Goal: Information Seeking & Learning: Compare options

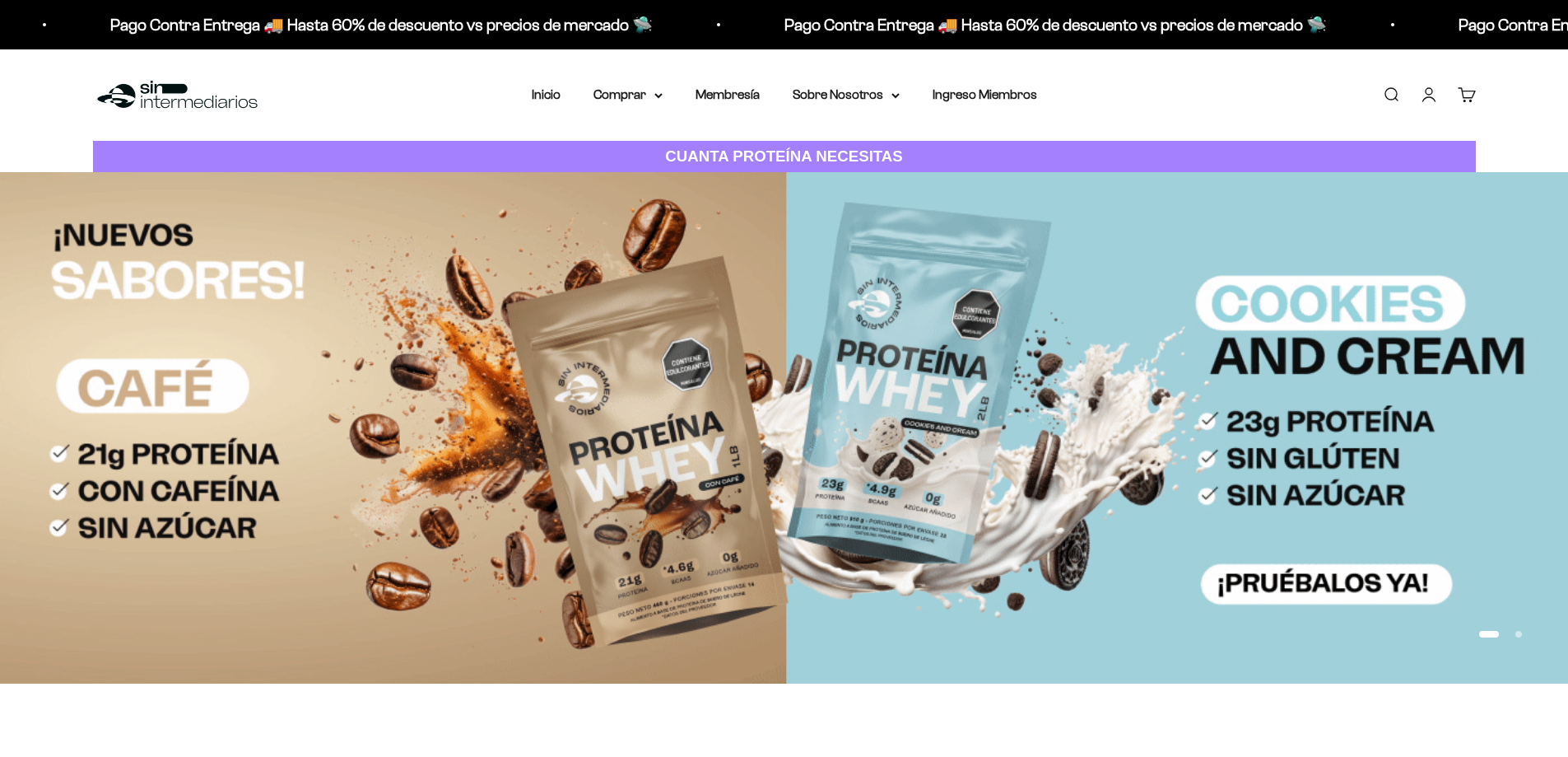
click at [1434, 85] on link "Iniciar sesión" at bounding box center [1428, 94] width 18 height 18
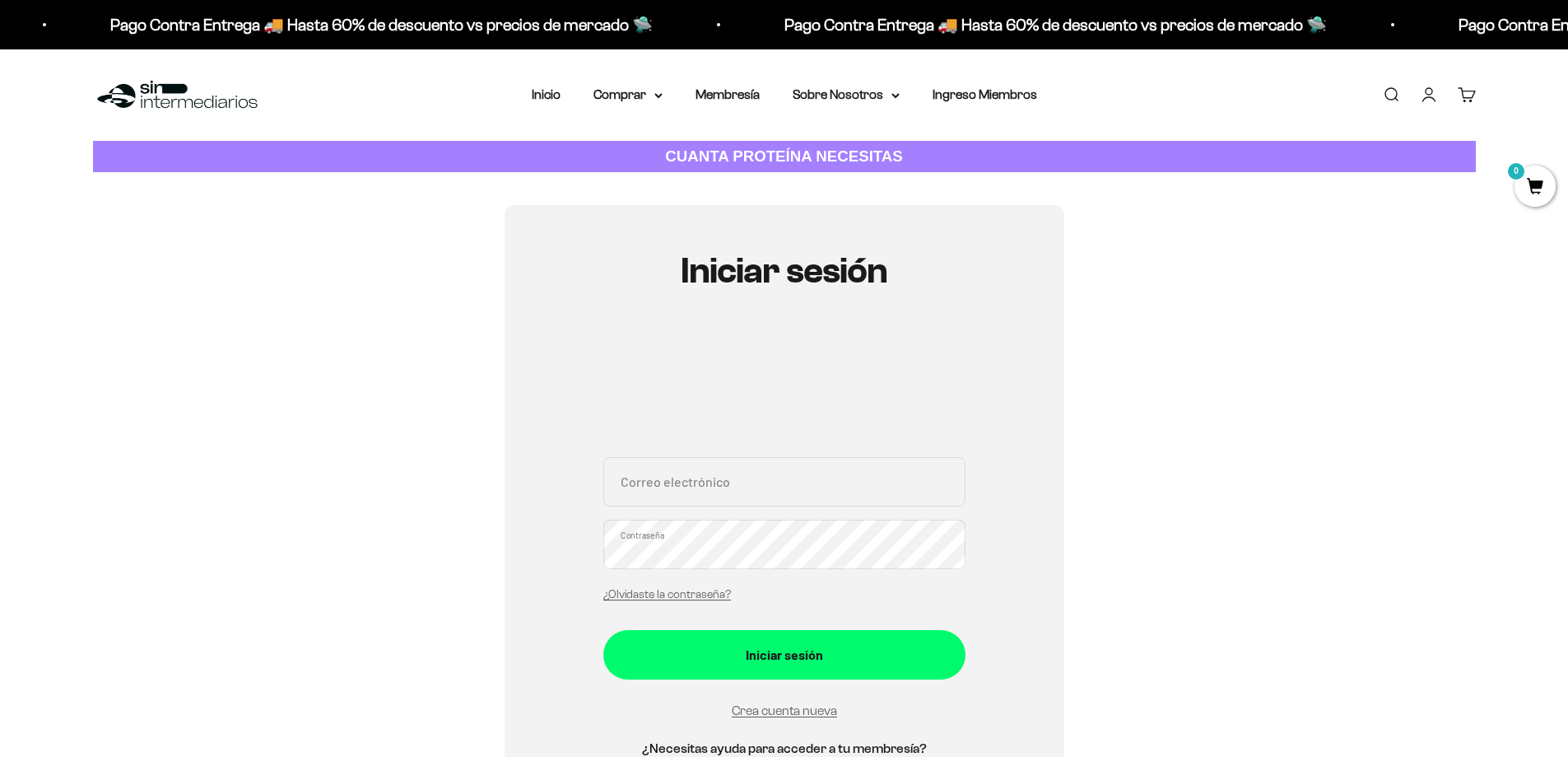
click at [557, 107] on div "Menú Buscar Inicio Comprar Proteínas Ver Todos Whey Iso Vegan Pancakes Pre-Entr…" at bounding box center [784, 95] width 1568 height 91
click at [564, 105] on nav "Inicio Comprar Proteínas Ver Todos Whey Iso Vegan" at bounding box center [784, 94] width 505 height 22
drag, startPoint x: 703, startPoint y: 467, endPoint x: 707, endPoint y: 447, distance: 20.4
click at [703, 467] on input "Correo electrónico" at bounding box center [784, 481] width 362 height 49
click at [536, 106] on div "Menú Buscar Inicio Comprar Proteínas Ver Todos Whey Iso Vegan Pancakes Pre-Entr…" at bounding box center [784, 95] width 1568 height 91
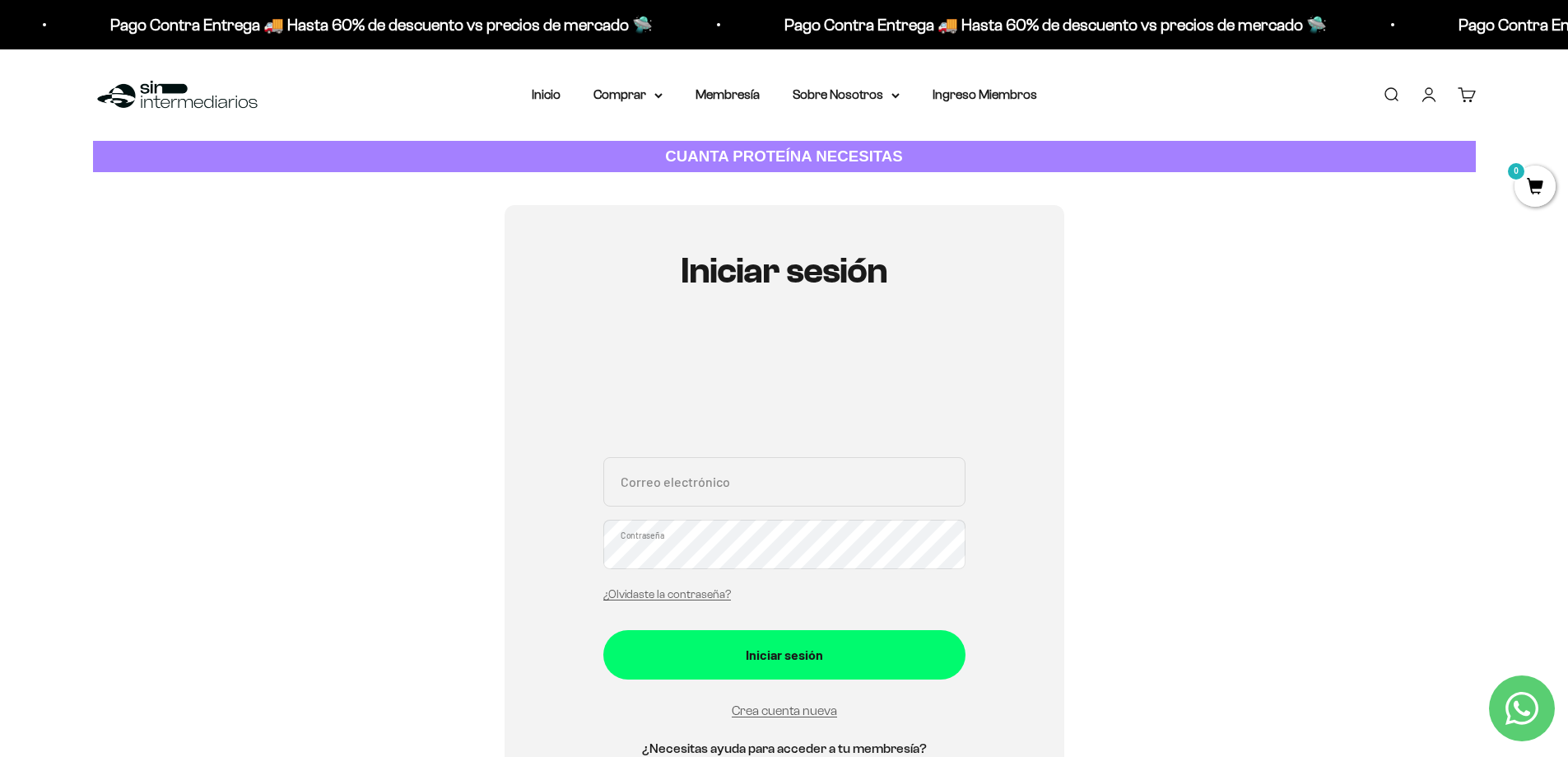
click at [557, 102] on li "Inicio" at bounding box center [546, 94] width 28 height 22
click at [563, 97] on nav "Inicio Comprar Proteínas Ver Todos Whey Iso Vegan" at bounding box center [784, 94] width 505 height 22
click at [552, 97] on link "Inicio" at bounding box center [546, 94] width 28 height 14
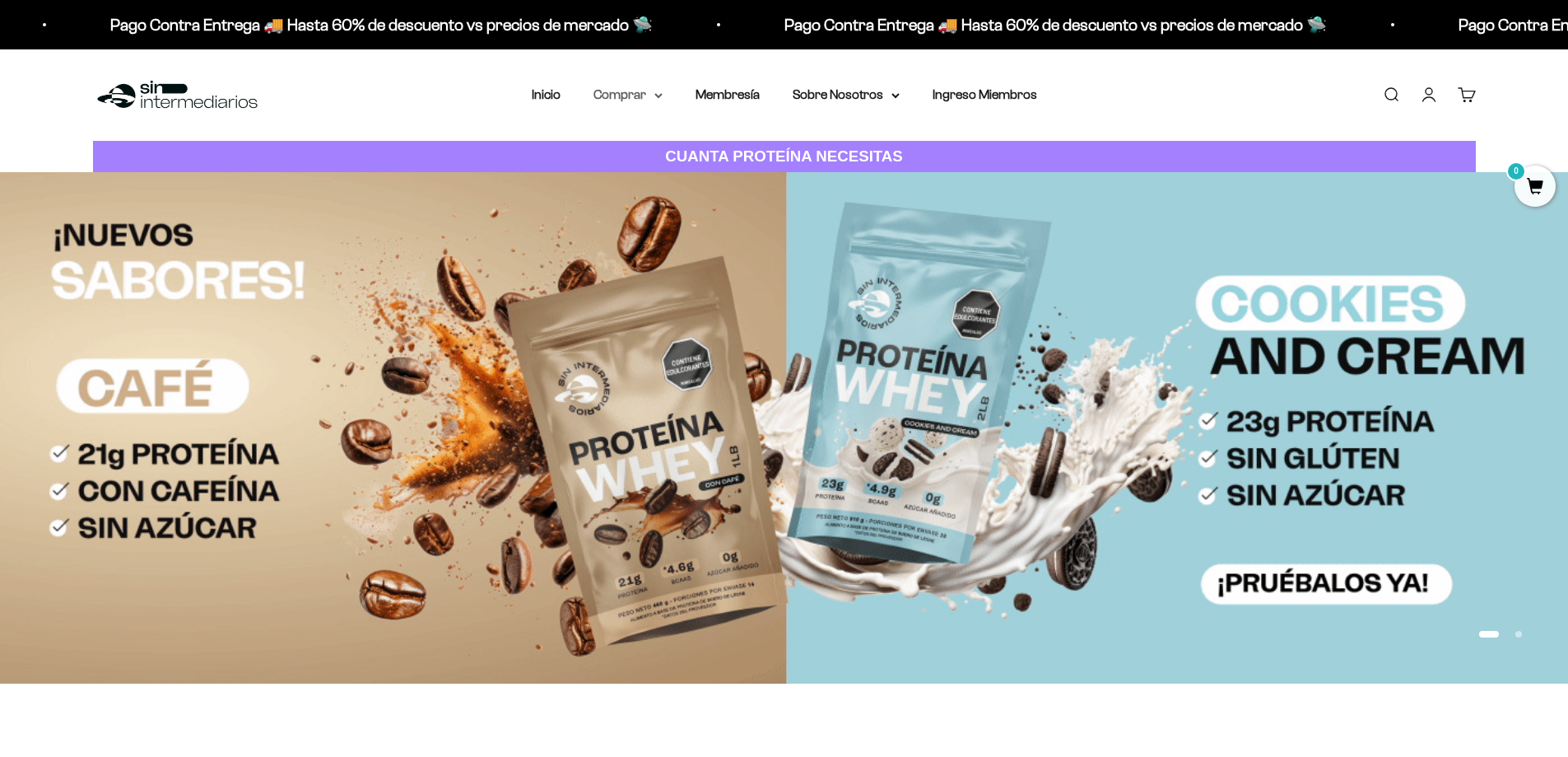
drag, startPoint x: 622, startPoint y: 91, endPoint x: 617, endPoint y: 103, distance: 13.0
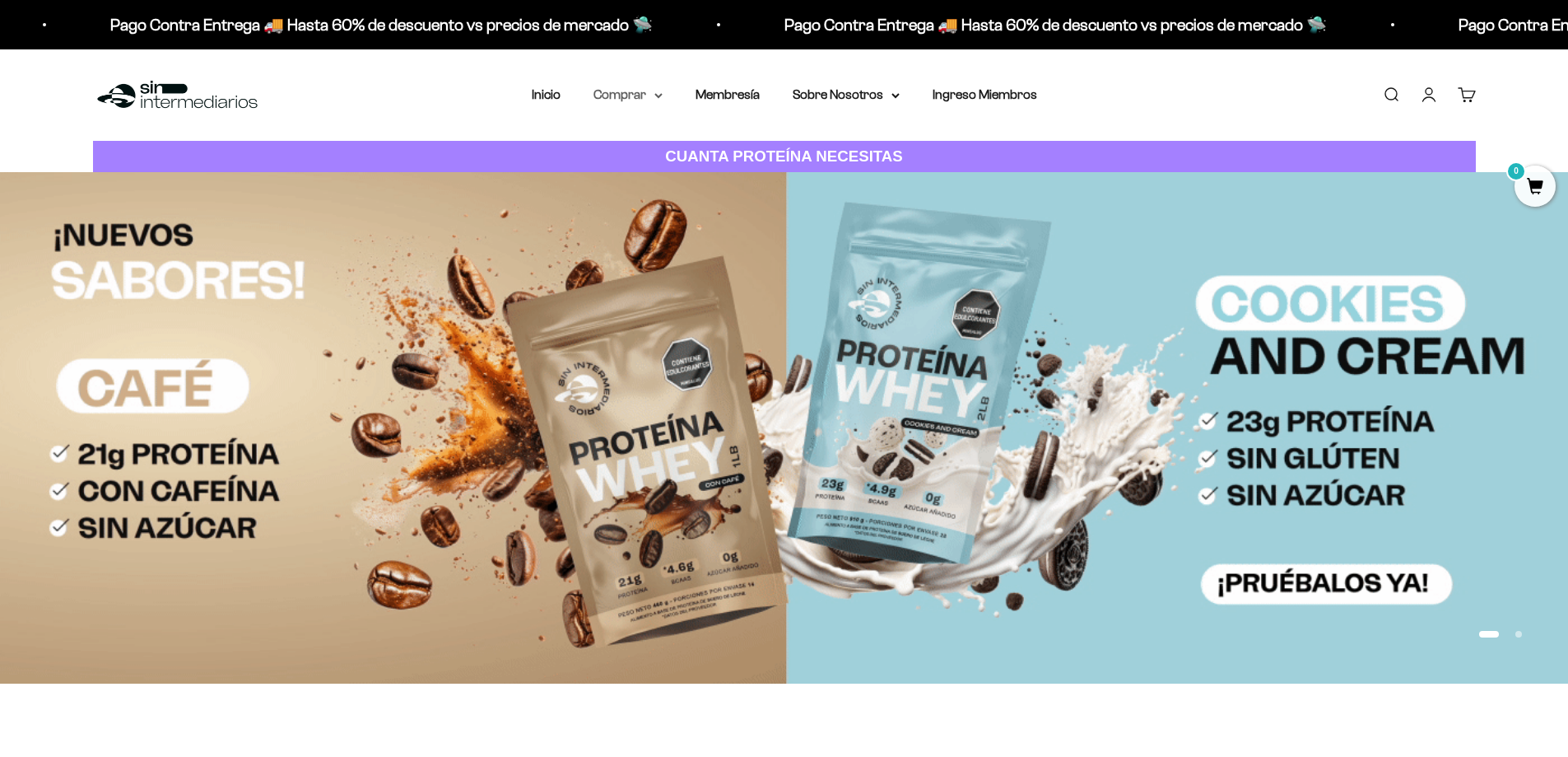
click at [622, 91] on summary "Comprar" at bounding box center [628, 94] width 69 height 22
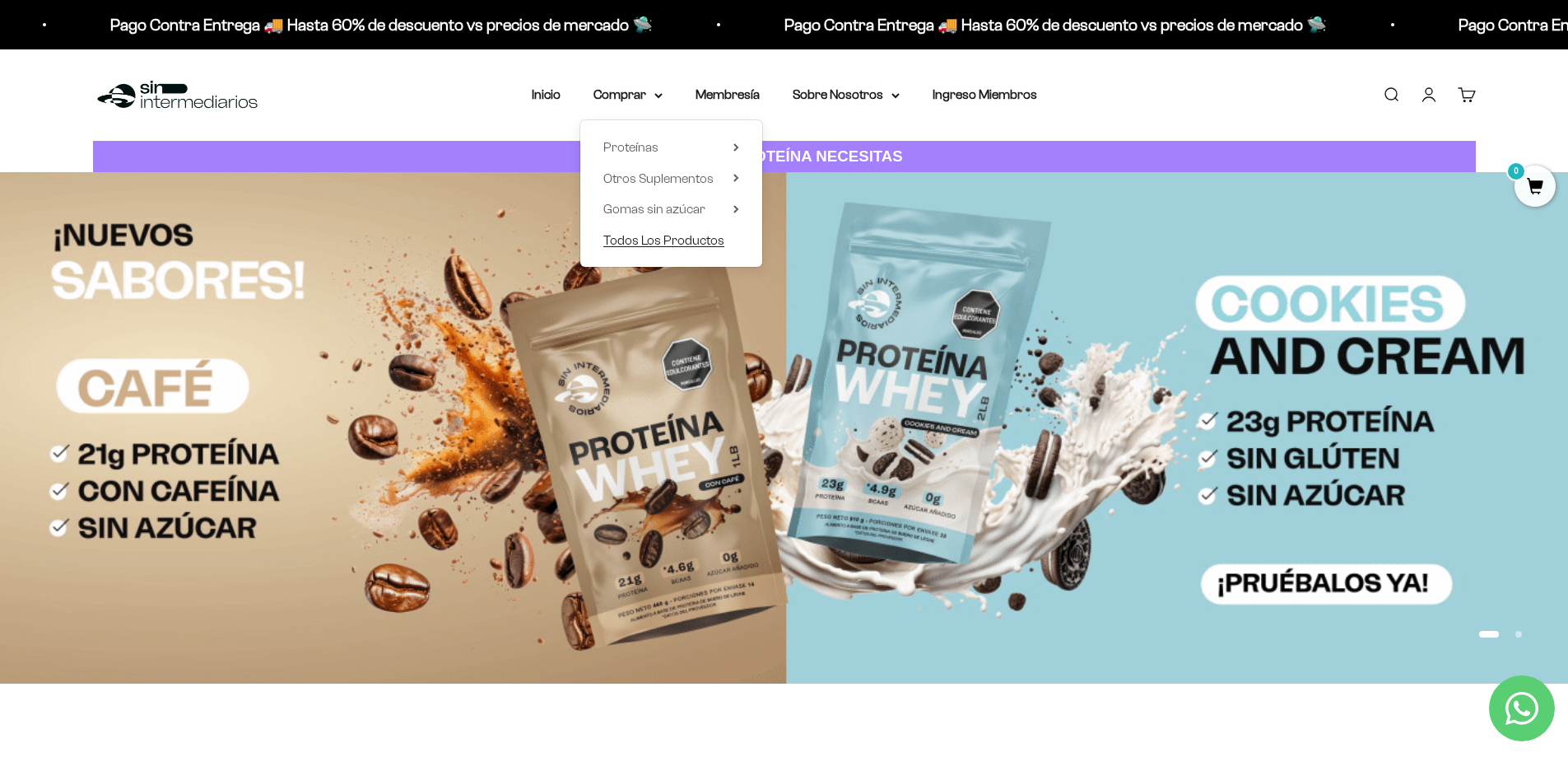
click at [690, 238] on span "Todos Los Productos" at bounding box center [664, 240] width 121 height 14
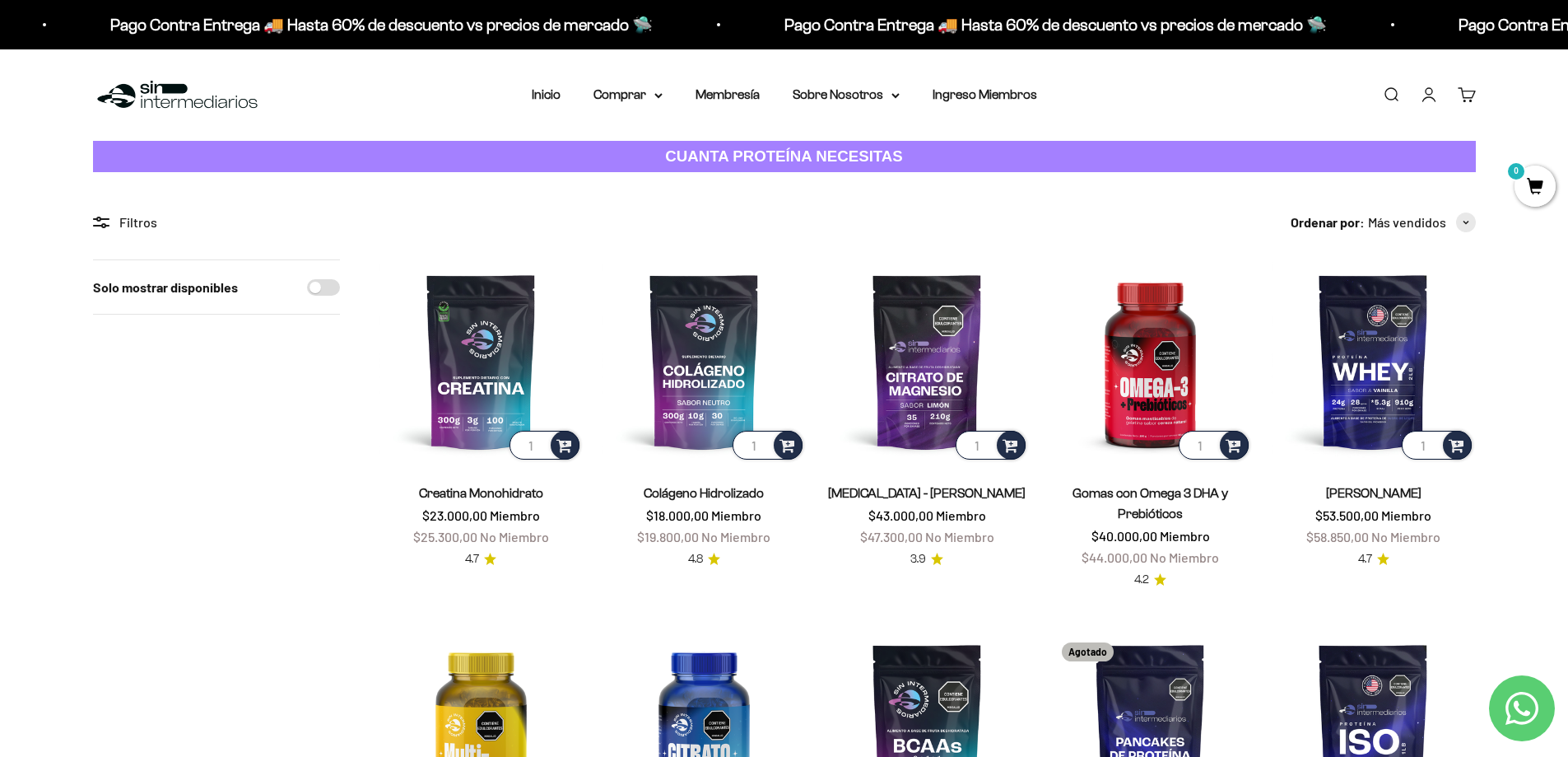
click at [329, 286] on input "Solo mostrar disponibles" at bounding box center [323, 287] width 33 height 16
checkbox input "true"
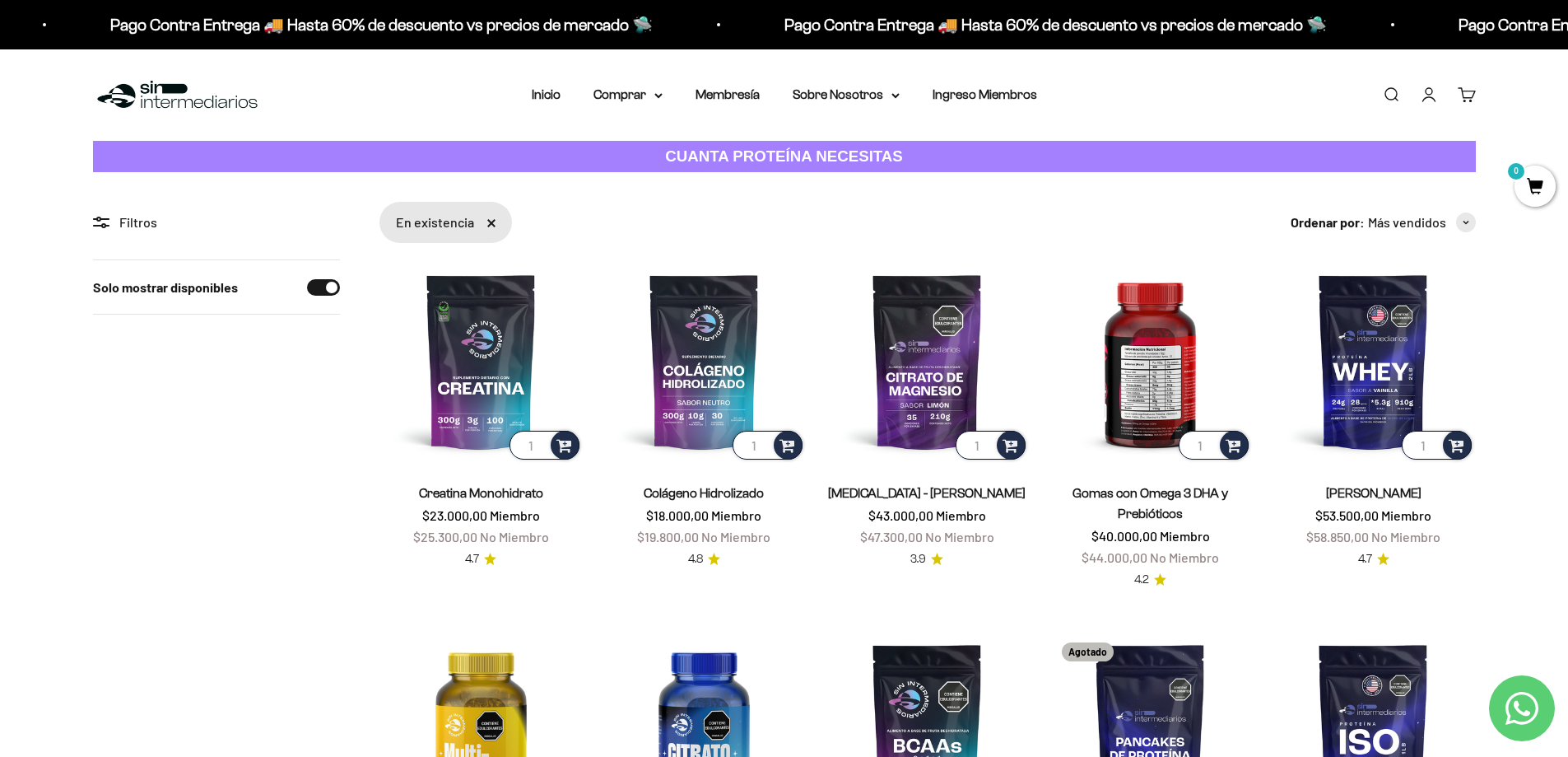
click at [1146, 404] on img at bounding box center [1151, 361] width 203 height 203
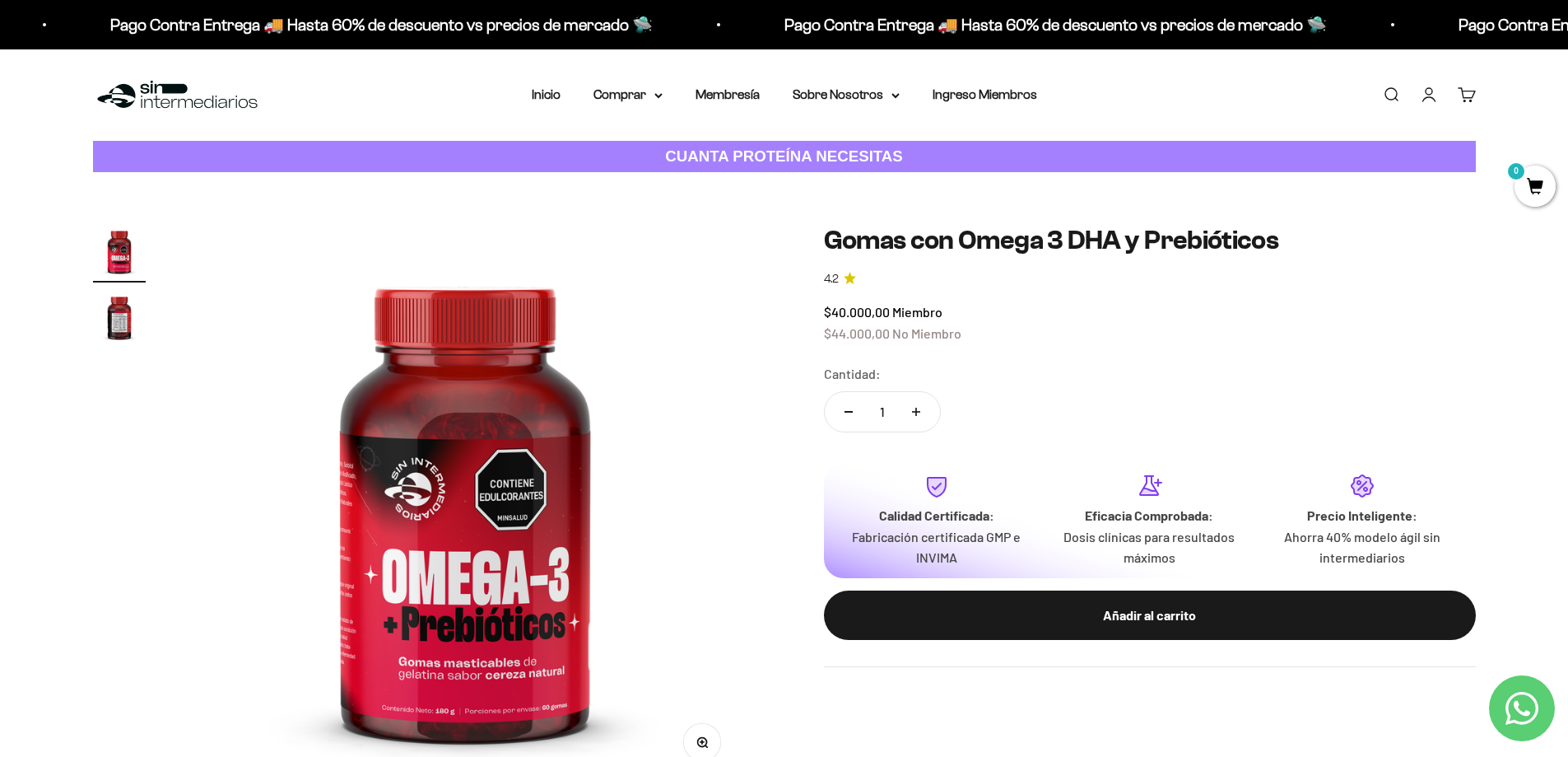
click at [539, 709] on img at bounding box center [465, 504] width 559 height 560
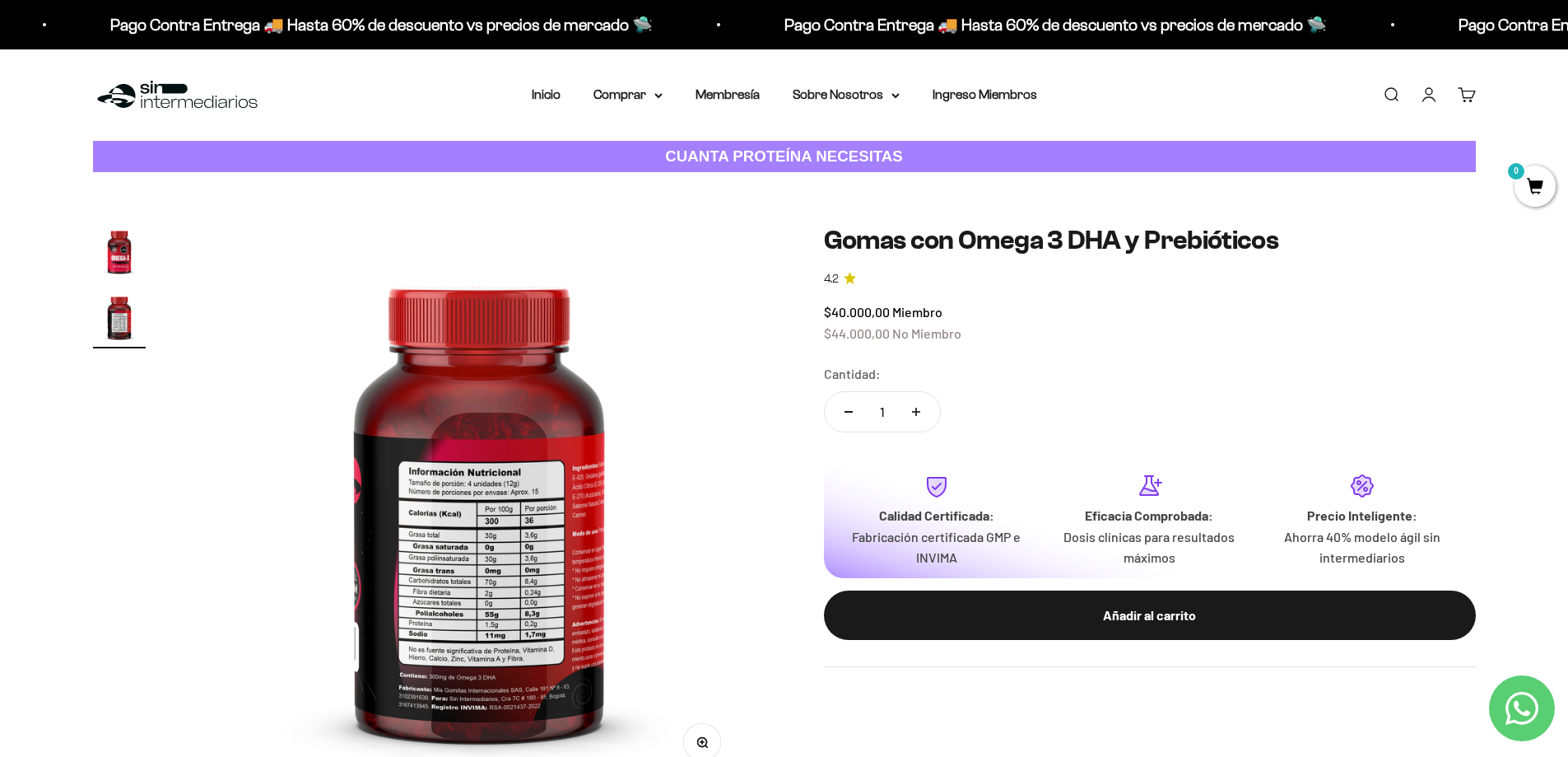
scroll to position [0, 579]
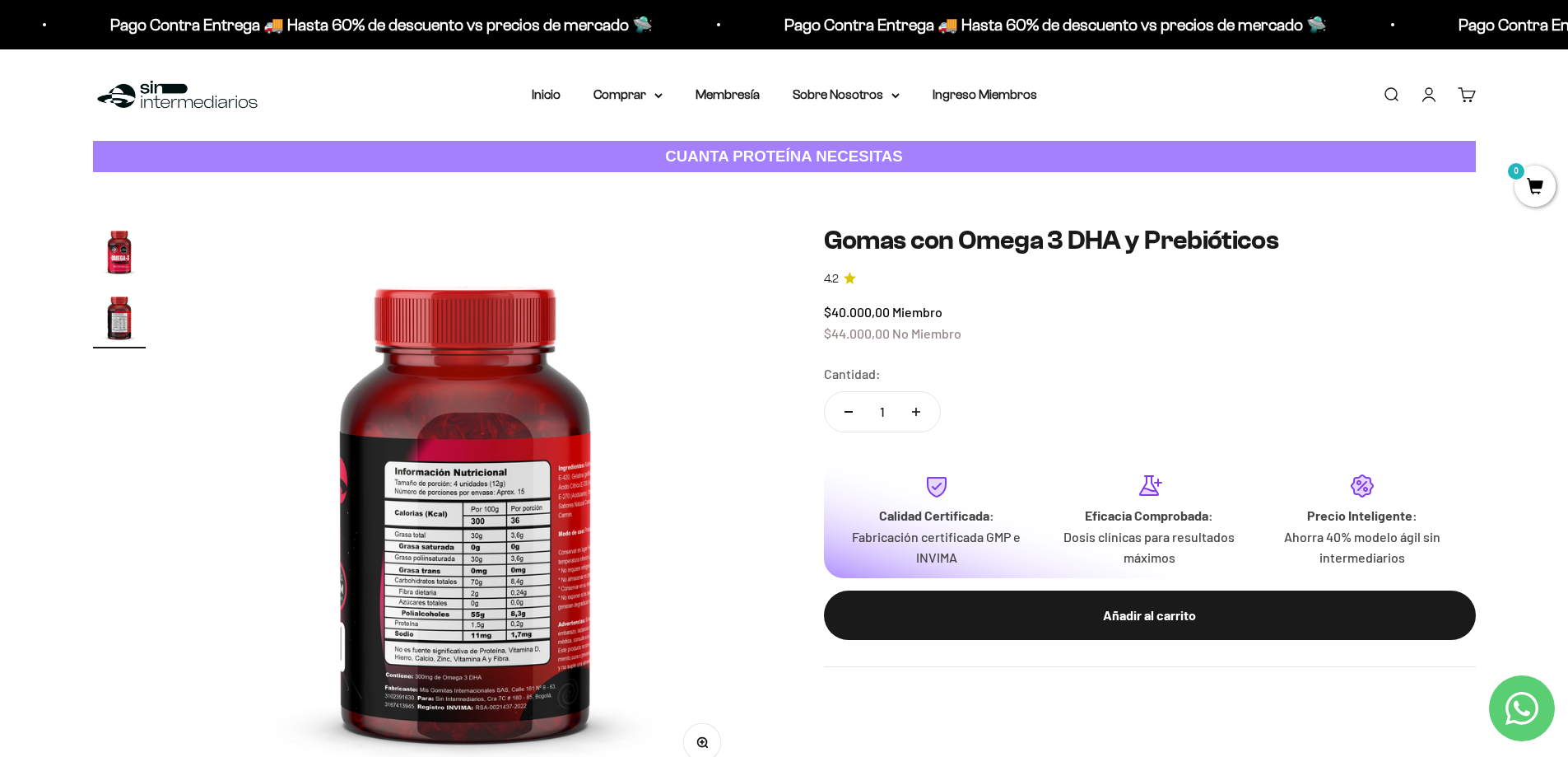
click at [494, 666] on img at bounding box center [465, 504] width 559 height 560
click at [472, 609] on img at bounding box center [465, 504] width 559 height 560
click at [461, 545] on img at bounding box center [465, 504] width 559 height 560
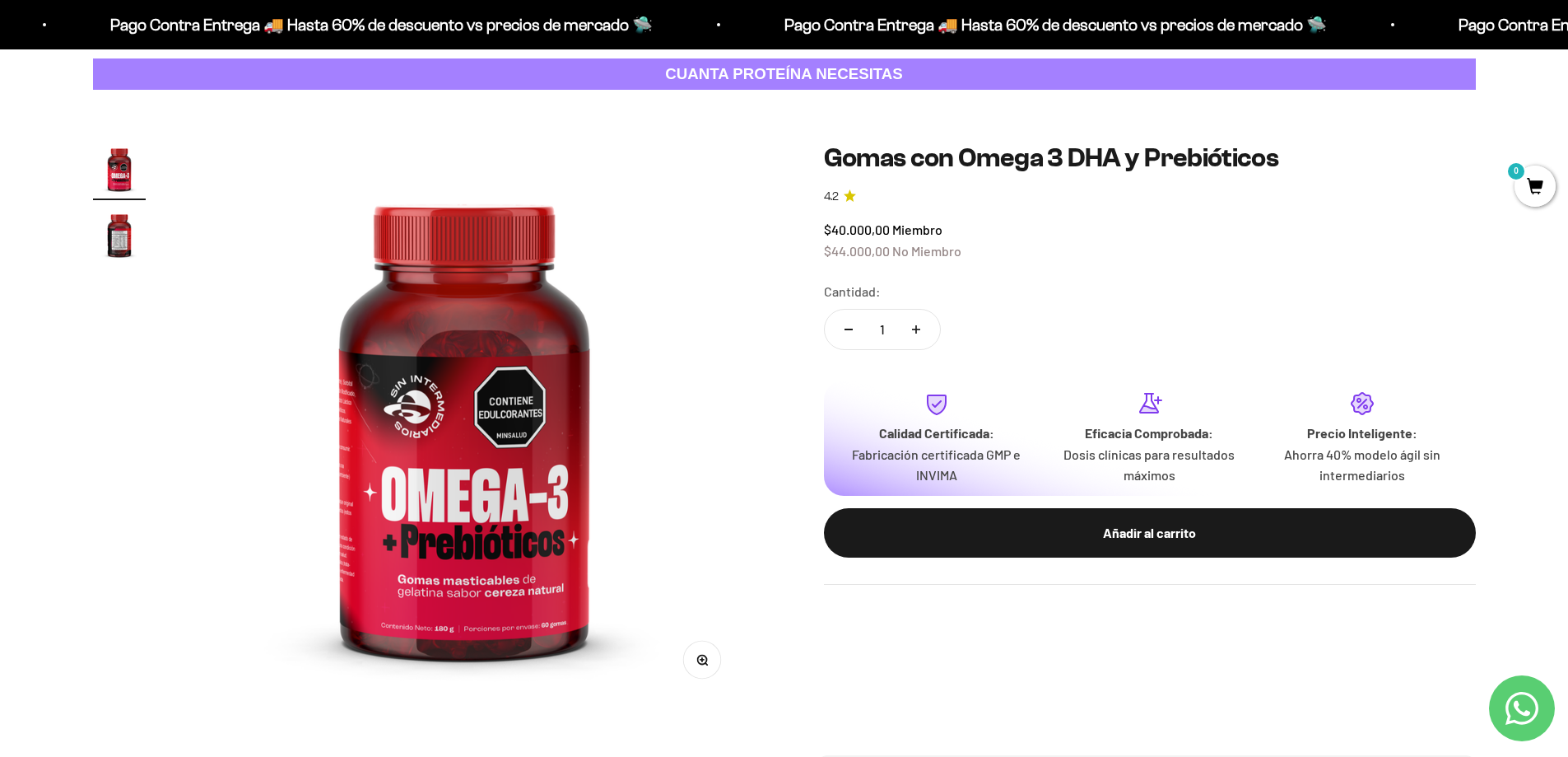
scroll to position [0, 0]
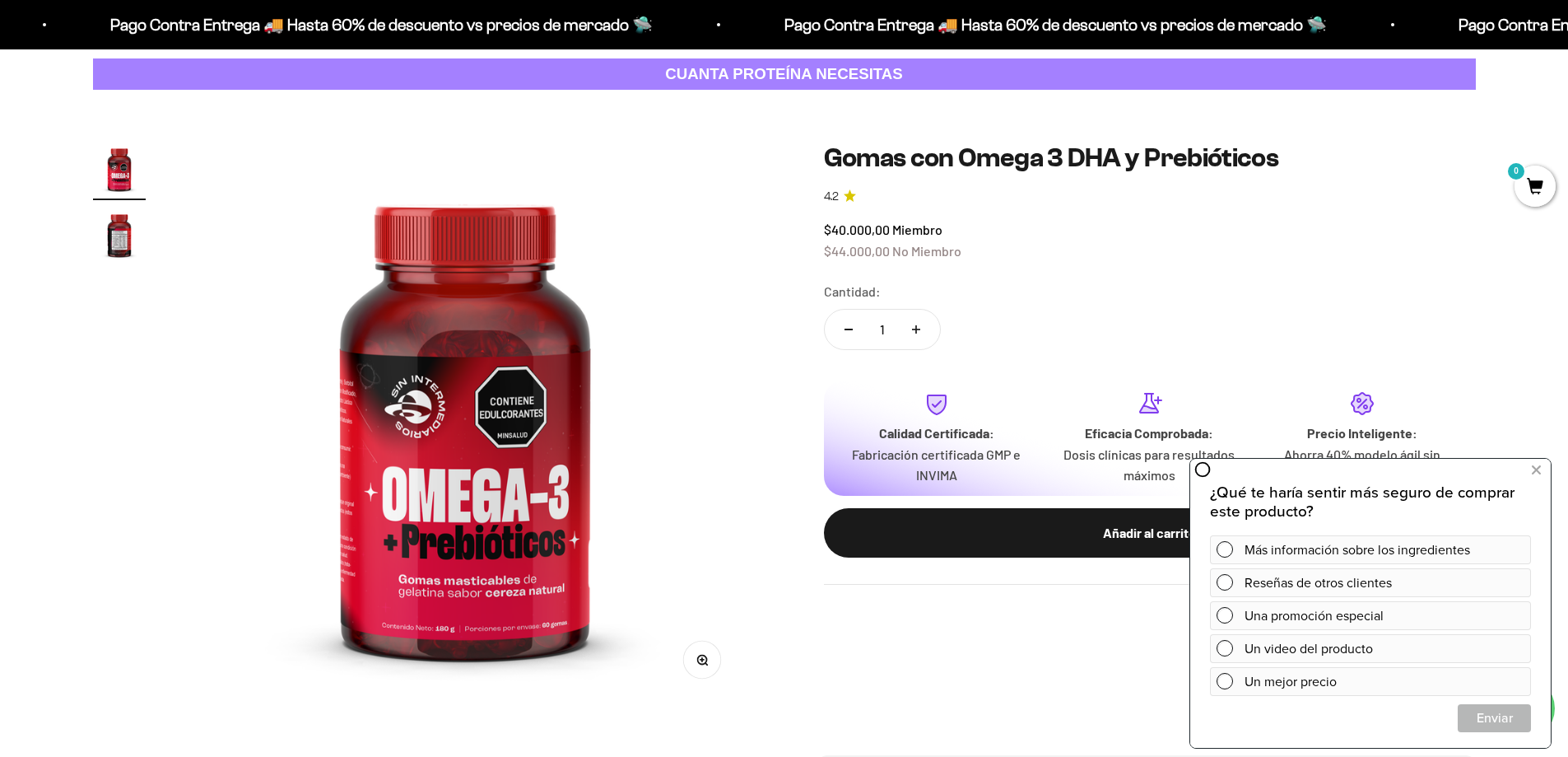
click at [559, 401] on img at bounding box center [465, 422] width 559 height 560
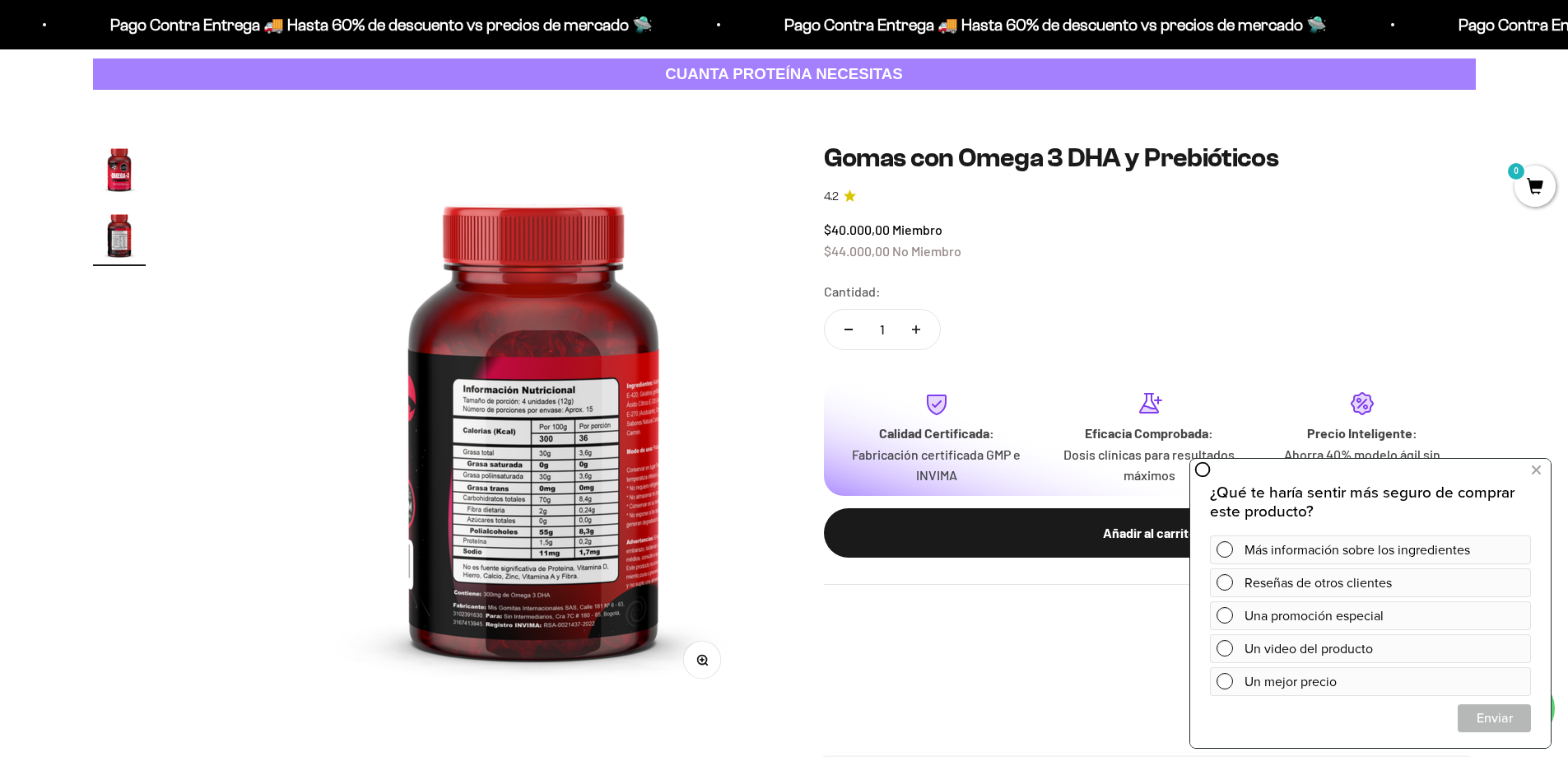
scroll to position [0, 579]
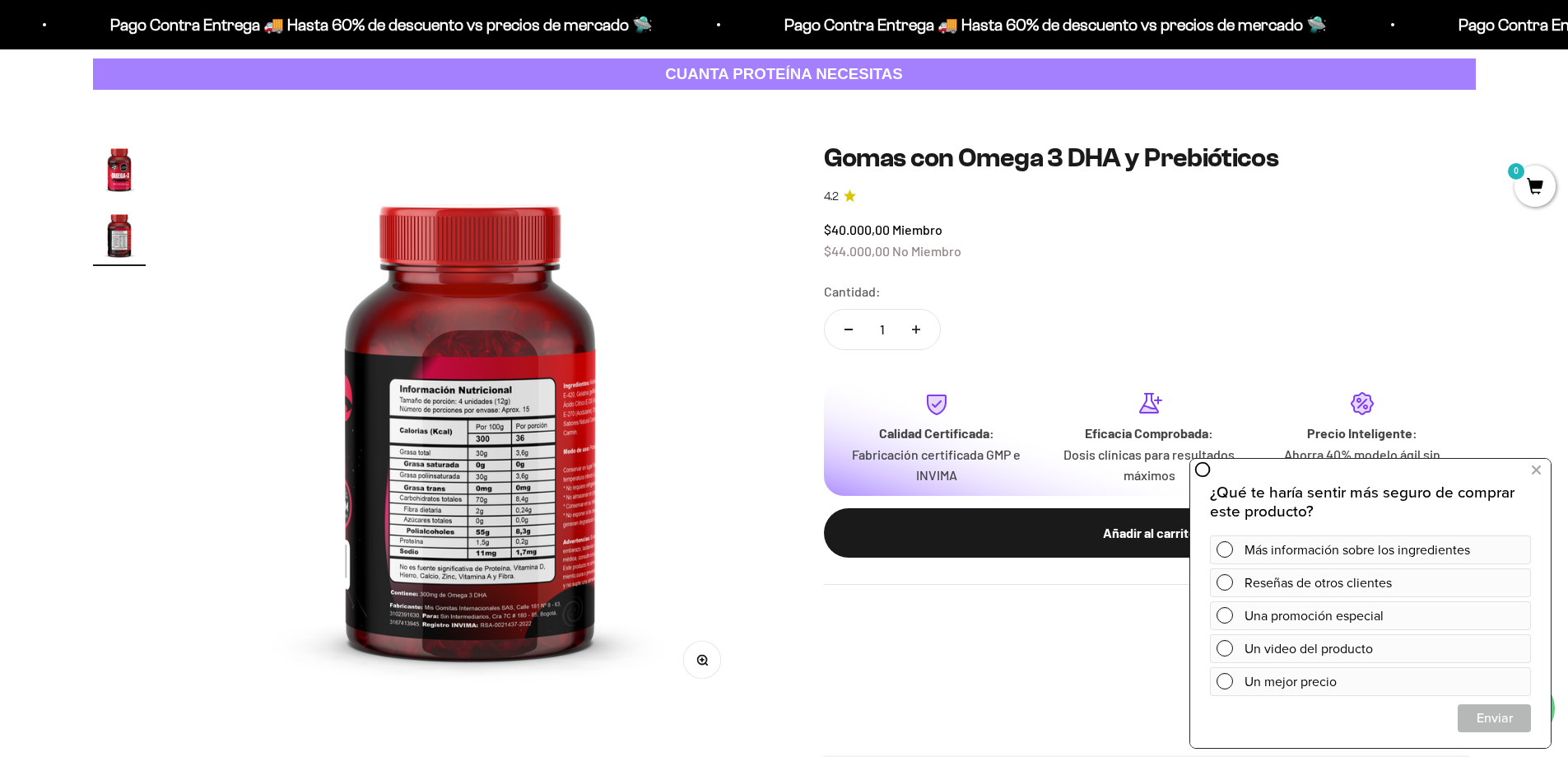
click at [559, 401] on img at bounding box center [470, 422] width 559 height 560
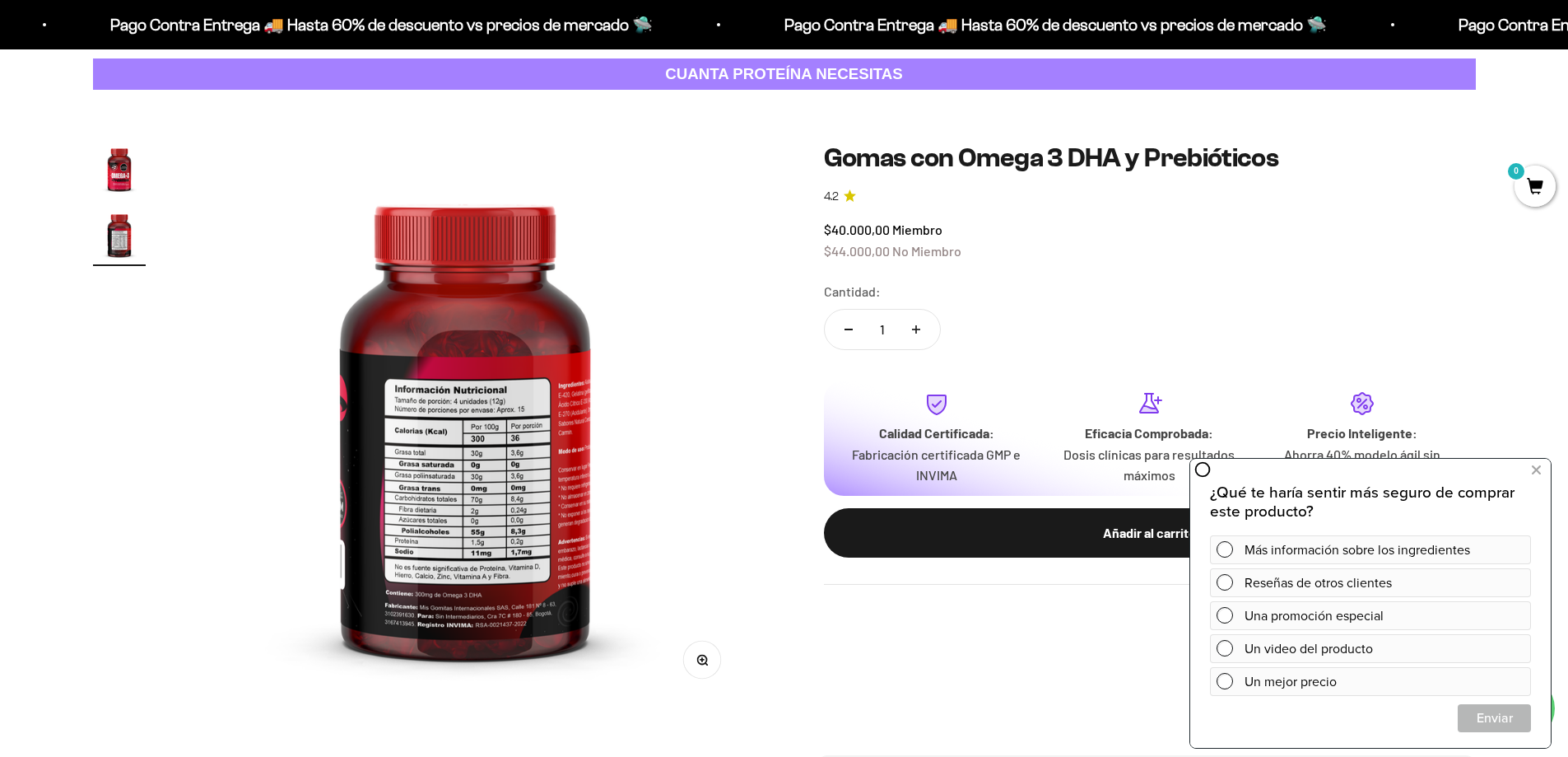
click at [122, 160] on img "Ir al artículo 1" at bounding box center [119, 168] width 53 height 53
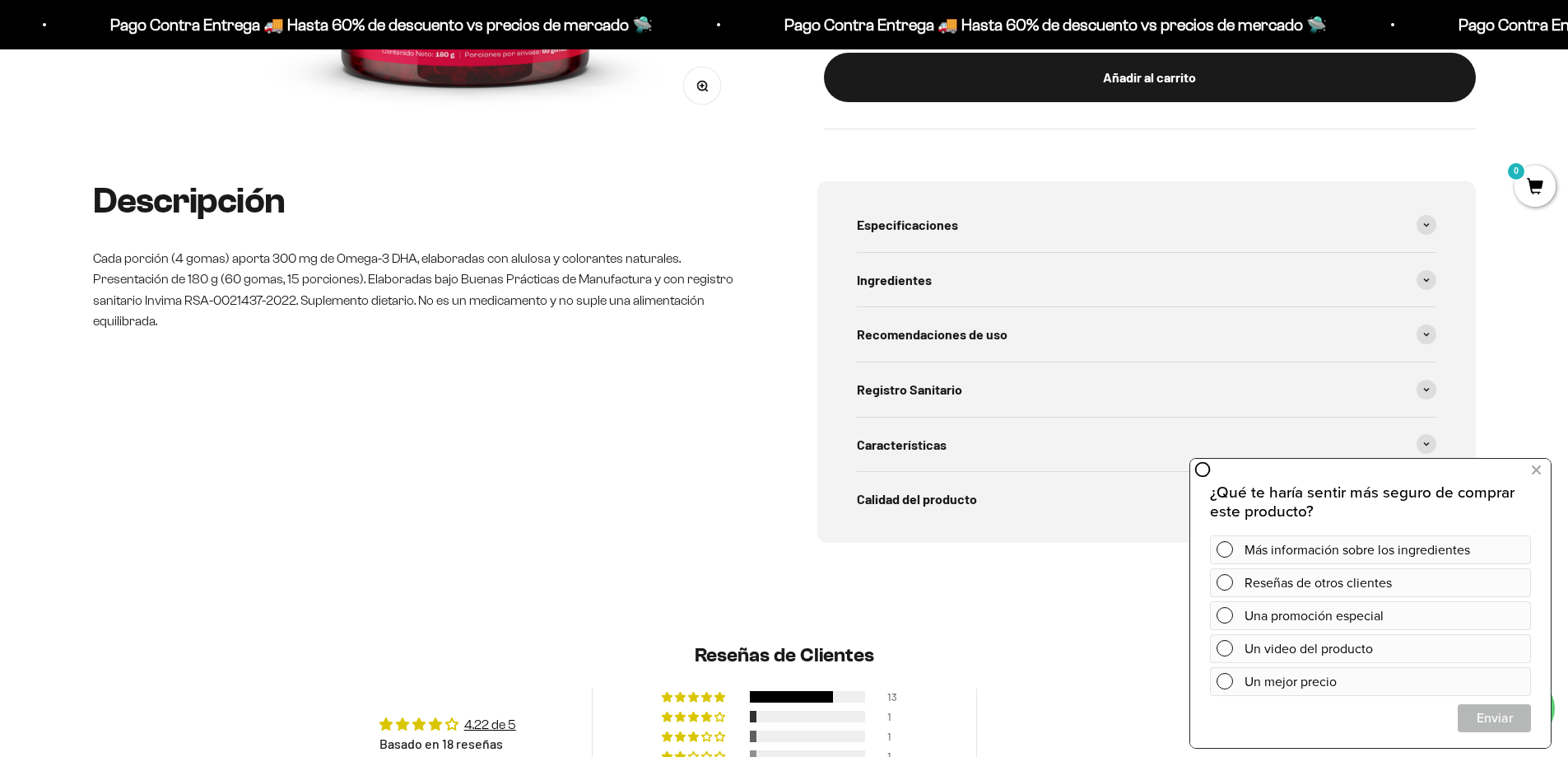
scroll to position [659, 0]
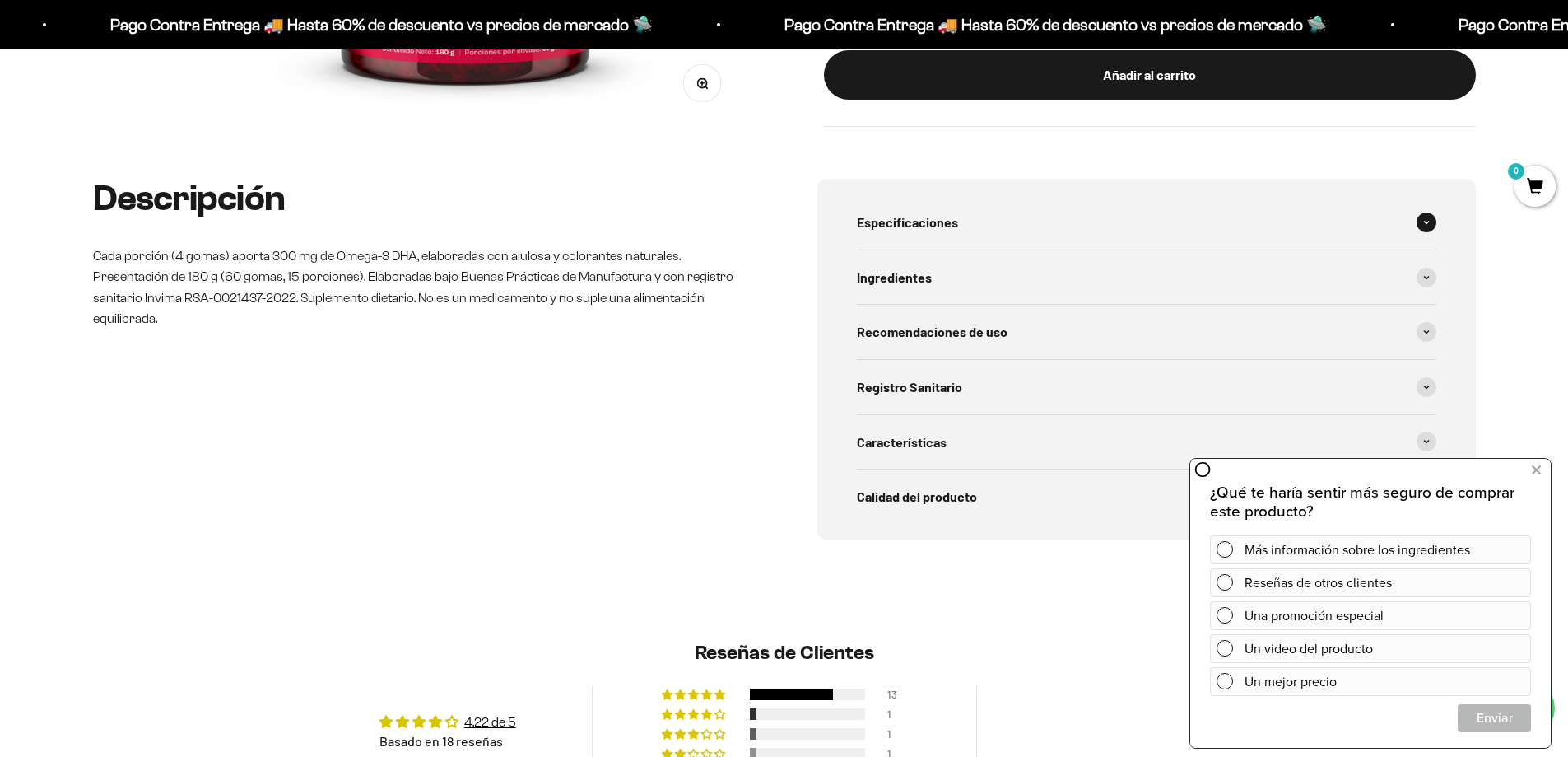
click at [1034, 210] on div "Especificaciones" at bounding box center [1146, 222] width 579 height 54
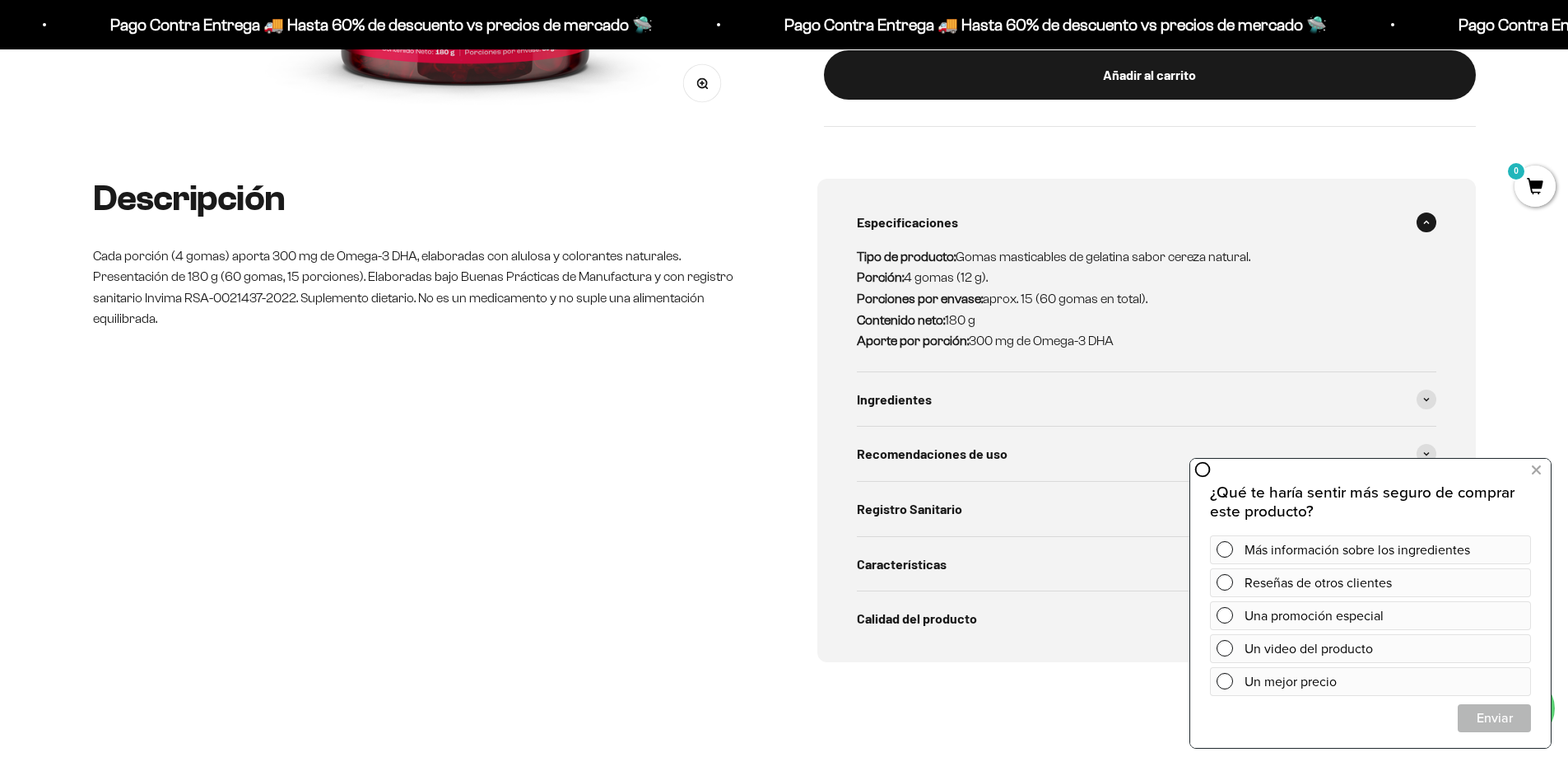
click at [1033, 210] on div "Especificaciones" at bounding box center [1146, 222] width 579 height 54
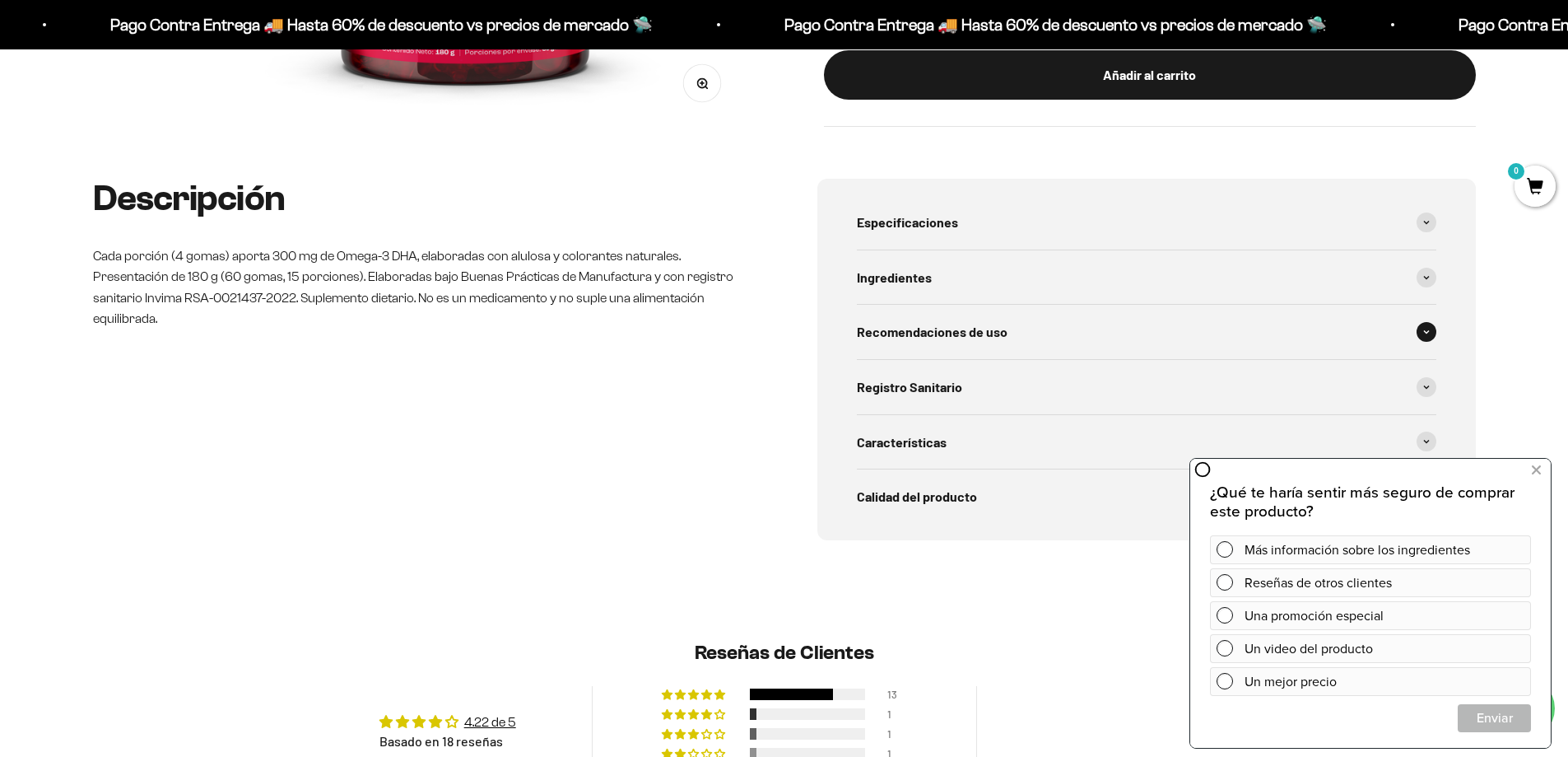
click at [976, 335] on span "Recomendaciones de uso" at bounding box center [932, 331] width 151 height 22
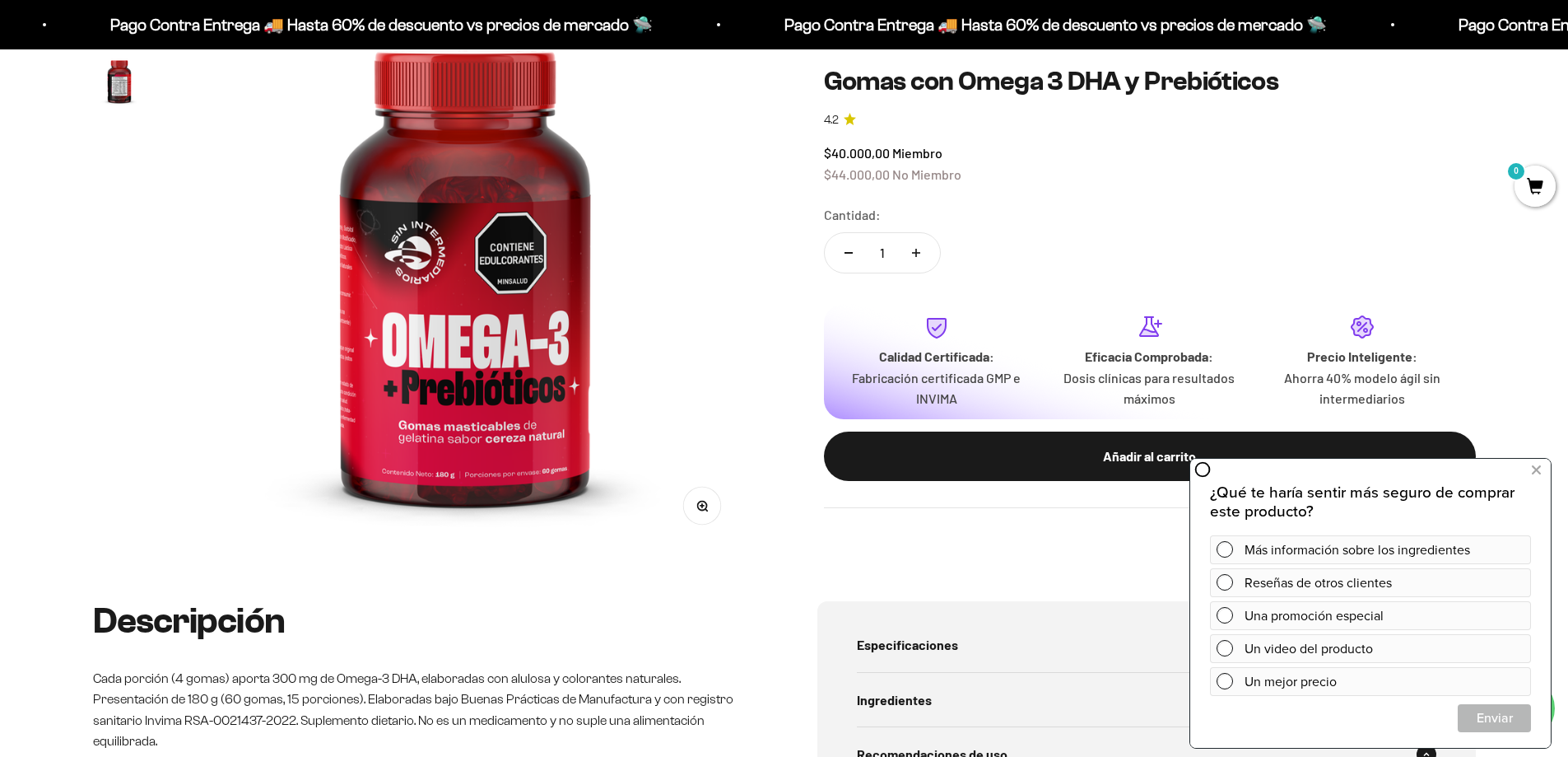
scroll to position [83, 0]
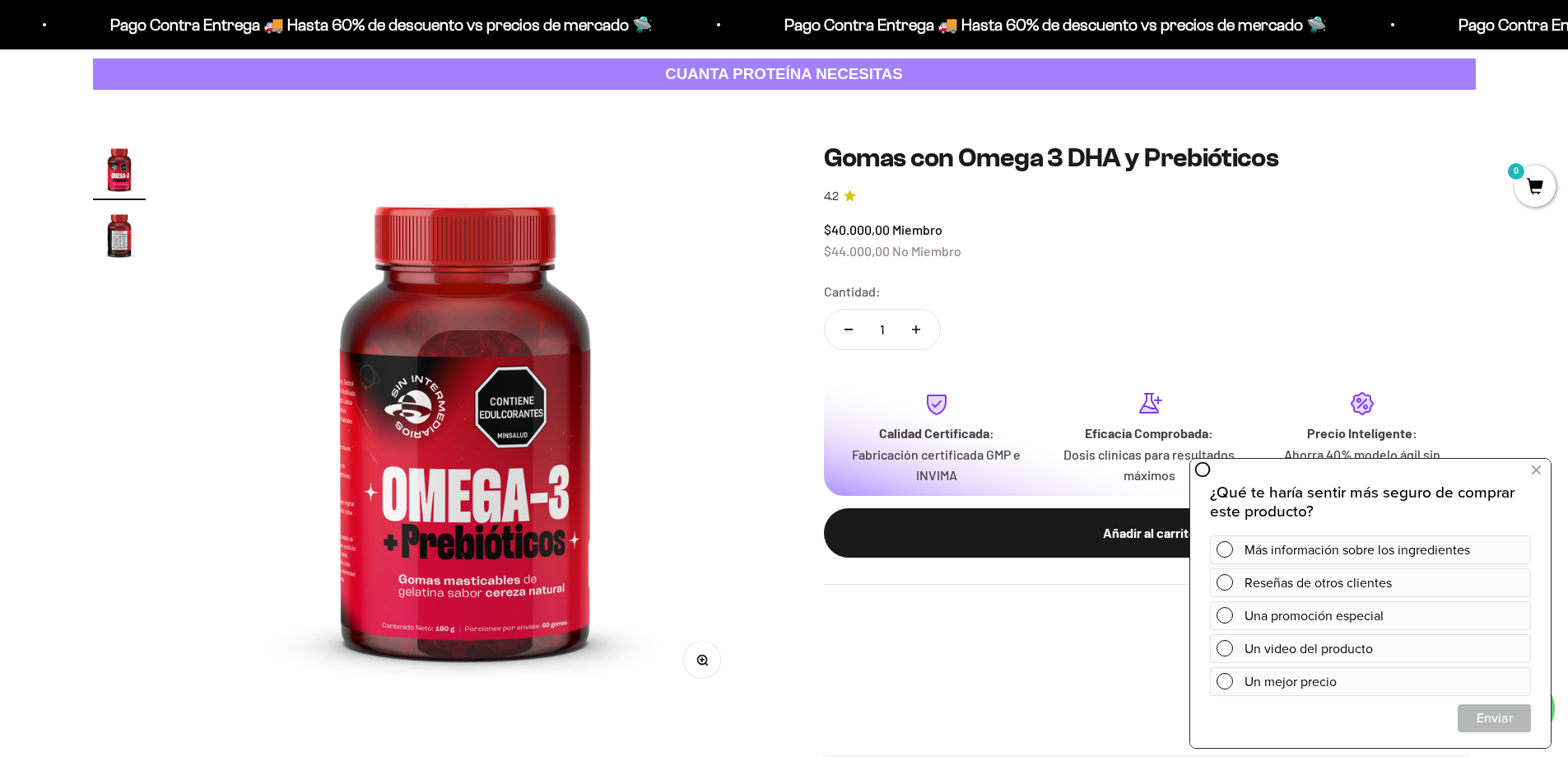
click at [907, 327] on button "Aumentar cantidad" at bounding box center [915, 329] width 47 height 40
drag, startPoint x: 818, startPoint y: 322, endPoint x: 834, endPoint y: 322, distance: 16.0
click at [819, 322] on div "Zoom Ir al artículo 1 Ir al artículo 2 Gomas con Omega 3 DHA y Prebióticos 4.2 …" at bounding box center [784, 422] width 1383 height 560
click at [840, 322] on button "Reducir cantidad" at bounding box center [848, 329] width 47 height 40
type input "1"
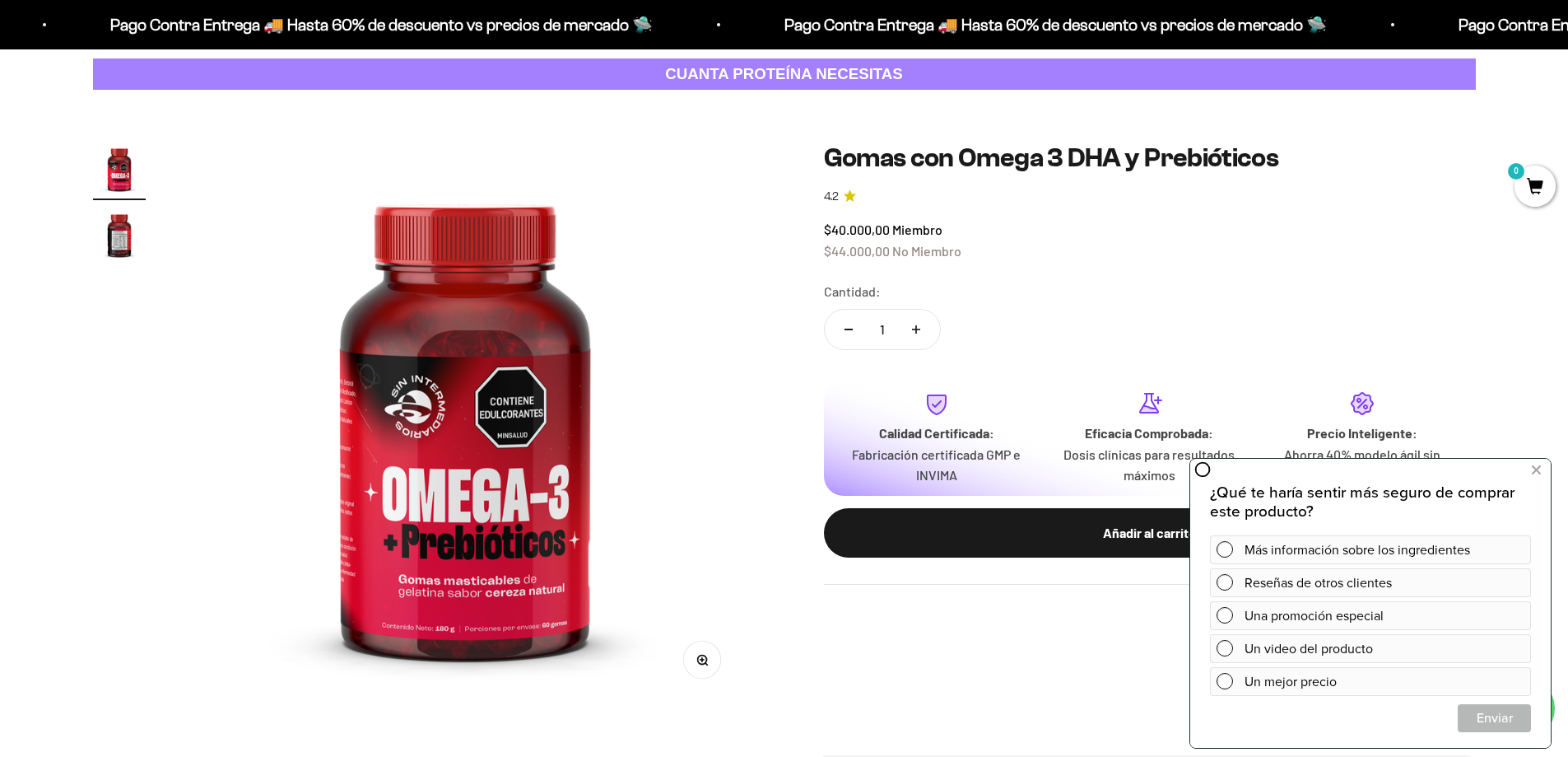
click at [840, 322] on button "Reducir cantidad" at bounding box center [848, 329] width 47 height 40
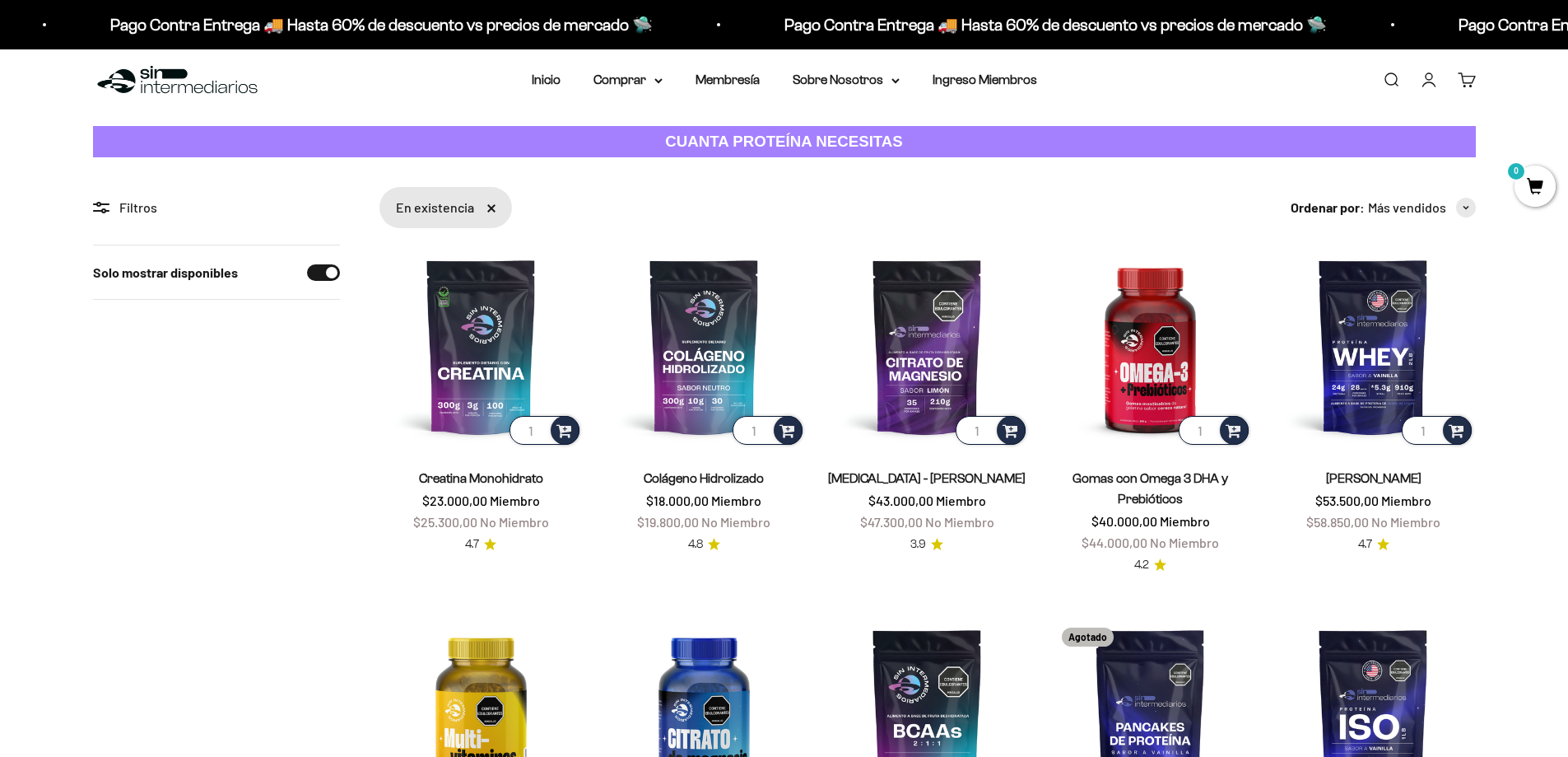
scroll to position [412, 0]
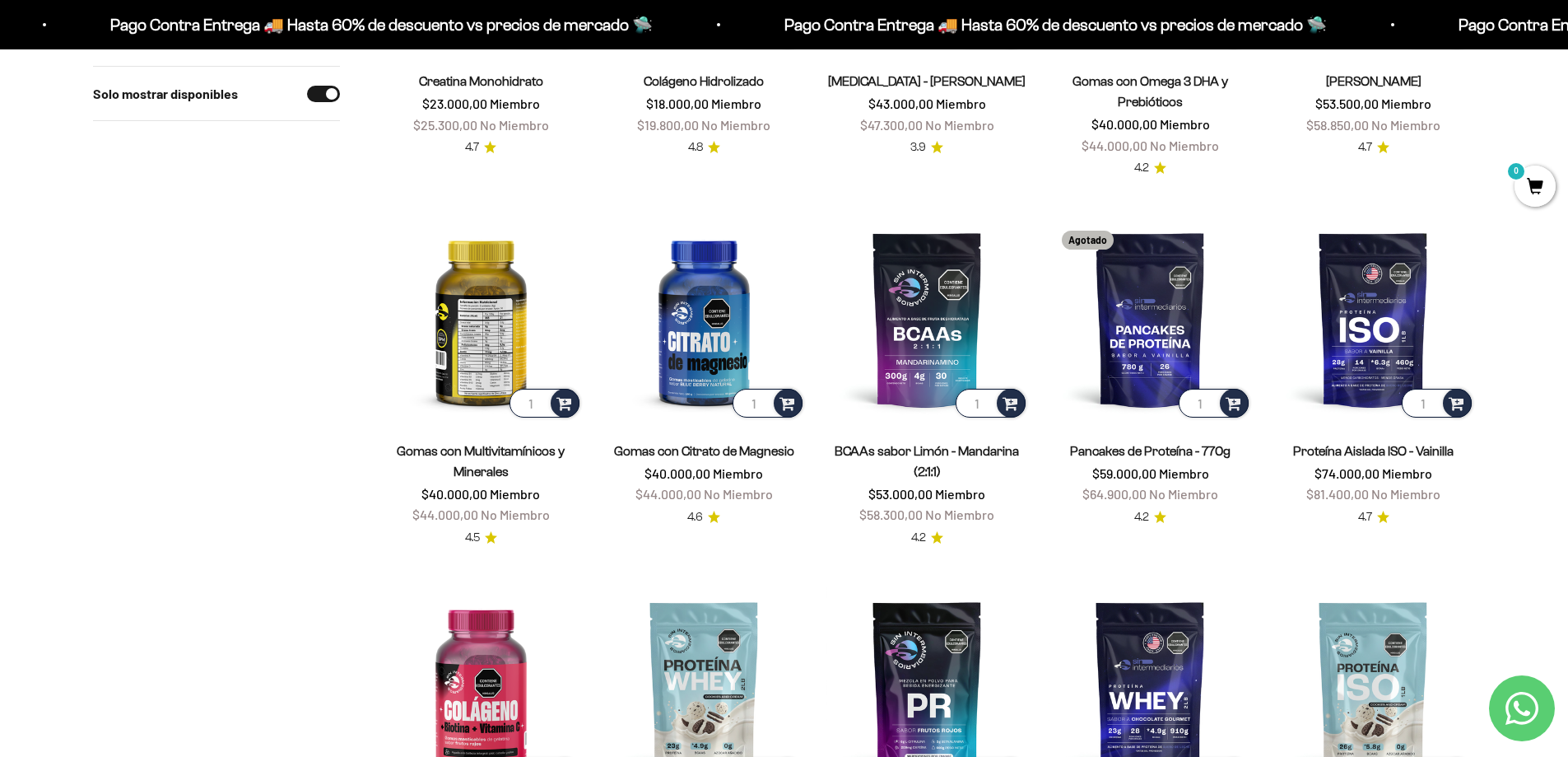
click at [486, 348] on img at bounding box center [481, 319] width 203 height 203
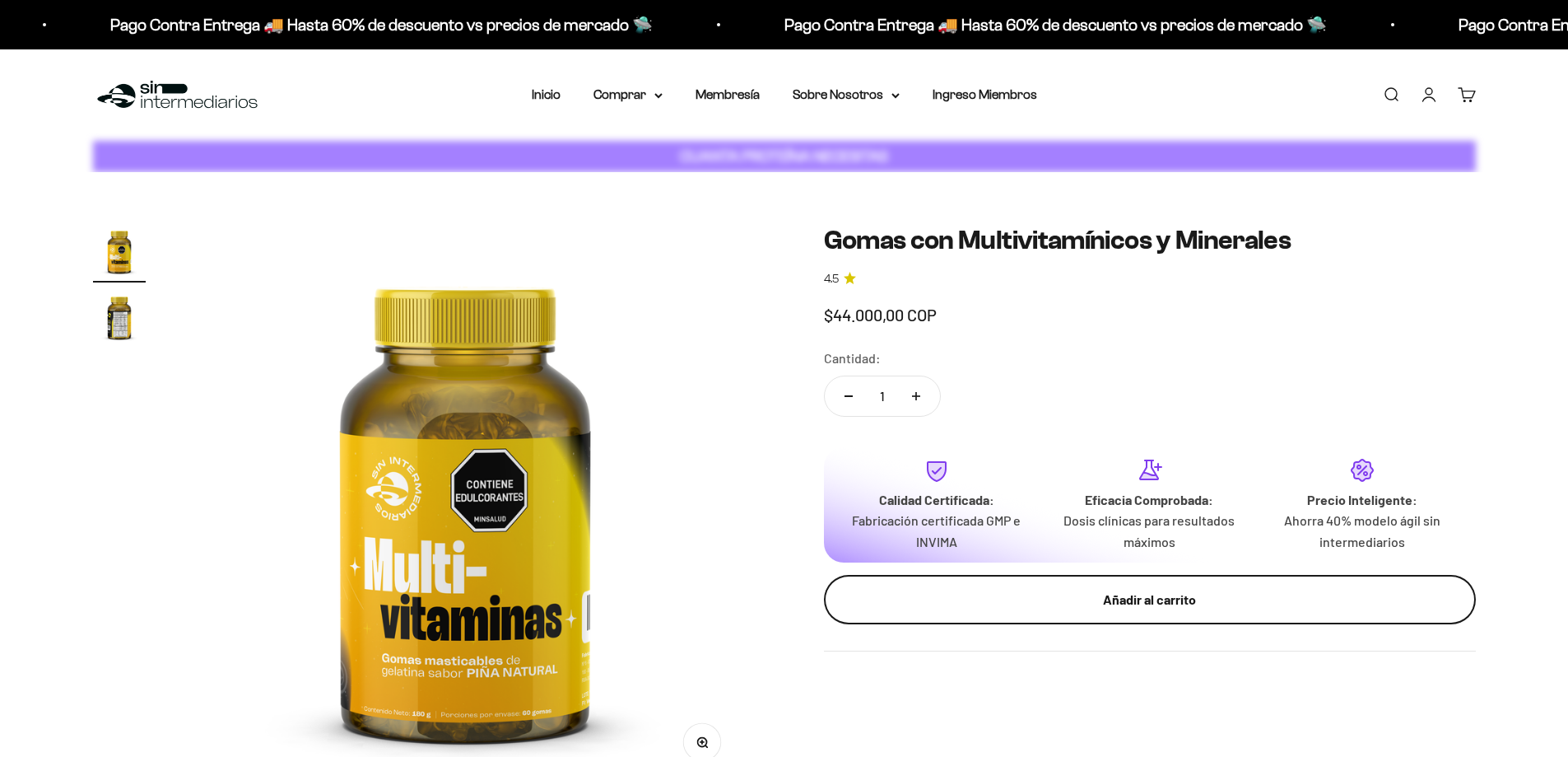
scroll to position [412, 0]
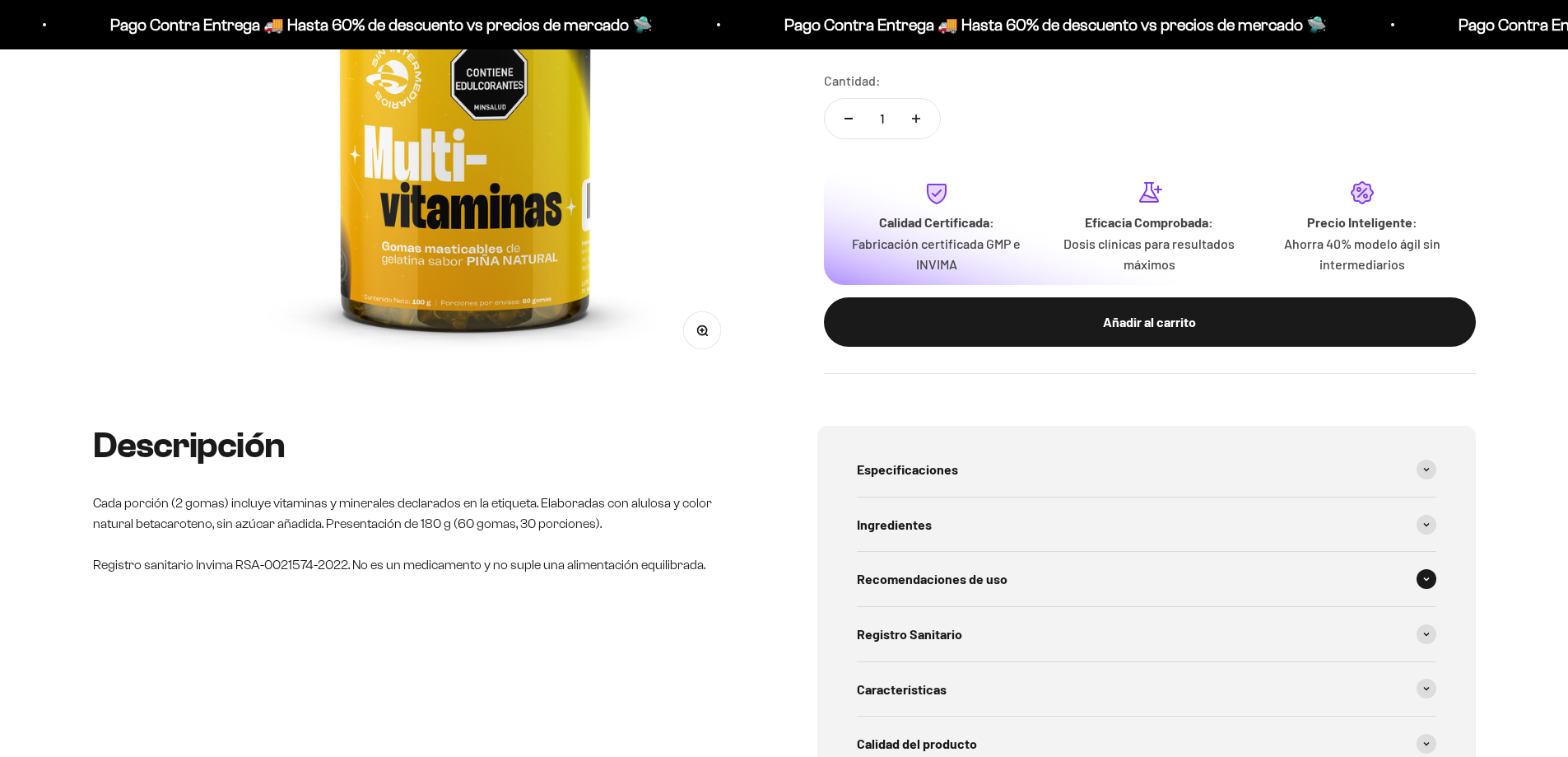
click at [979, 565] on div "Recomendaciones de uso" at bounding box center [1146, 579] width 579 height 54
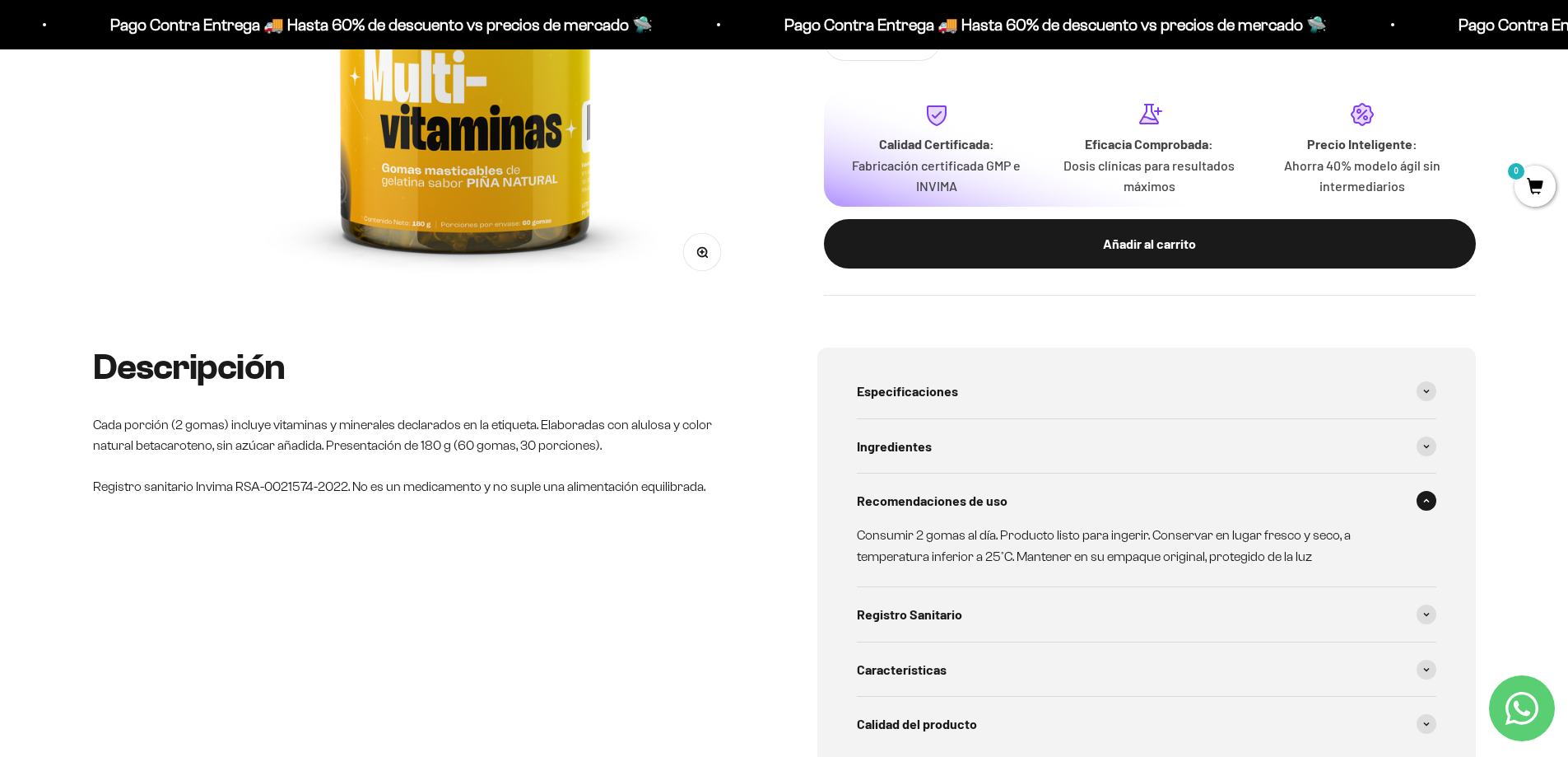
scroll to position [577, 0]
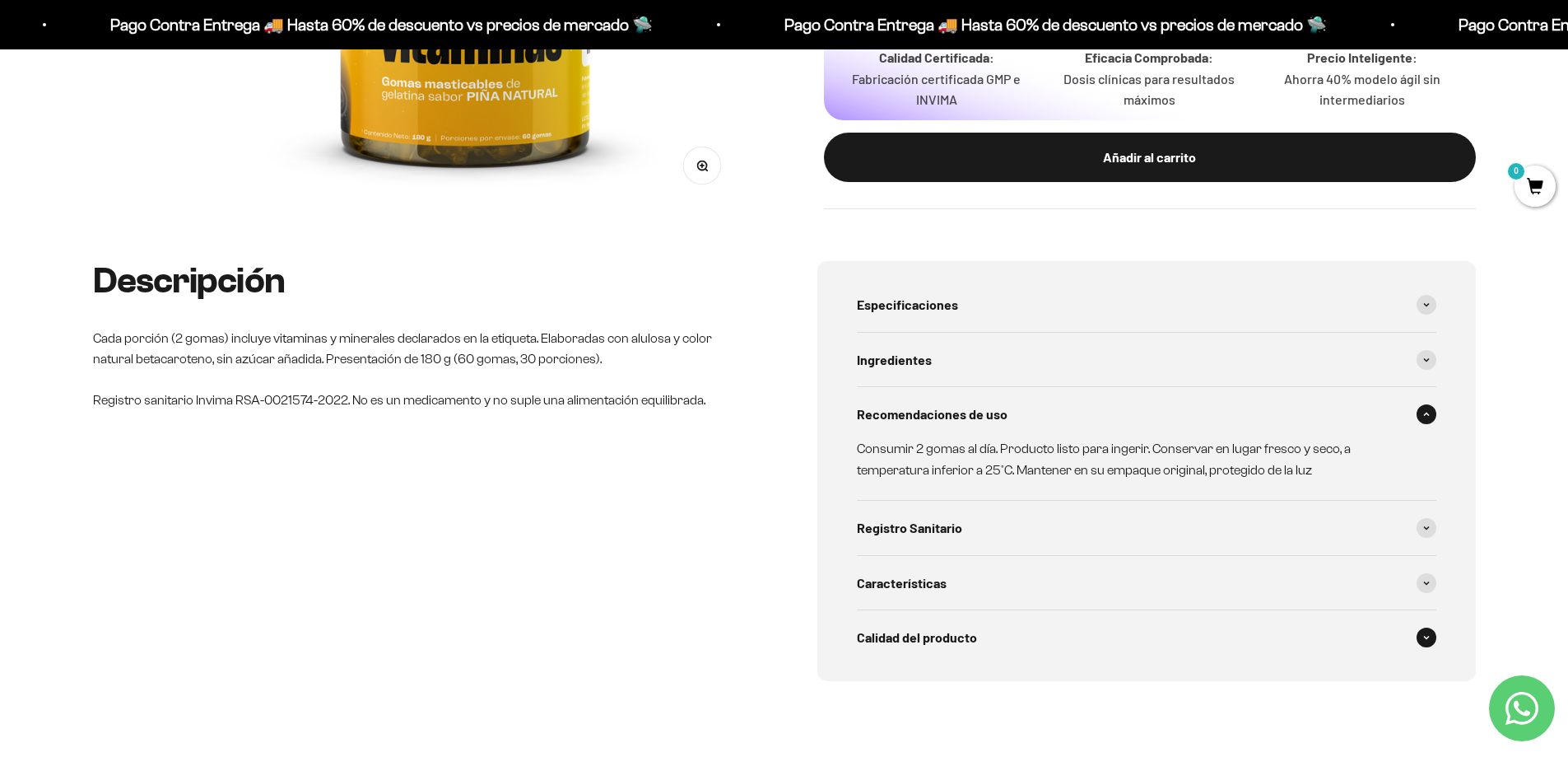
click at [1015, 616] on div "Calidad del producto" at bounding box center [1146, 637] width 579 height 54
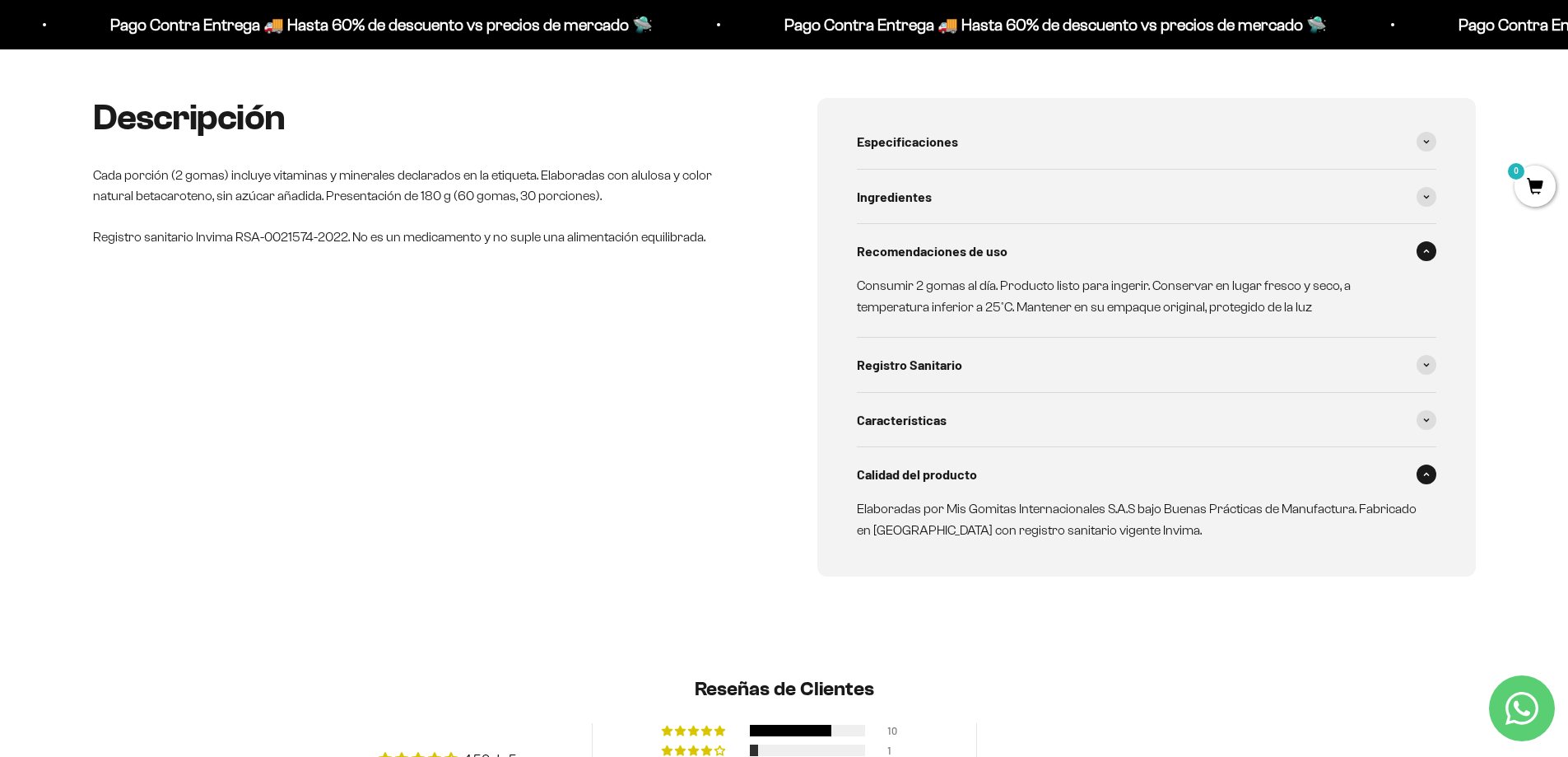
scroll to position [741, 0]
click at [1053, 412] on div "Características" at bounding box center [1146, 418] width 579 height 54
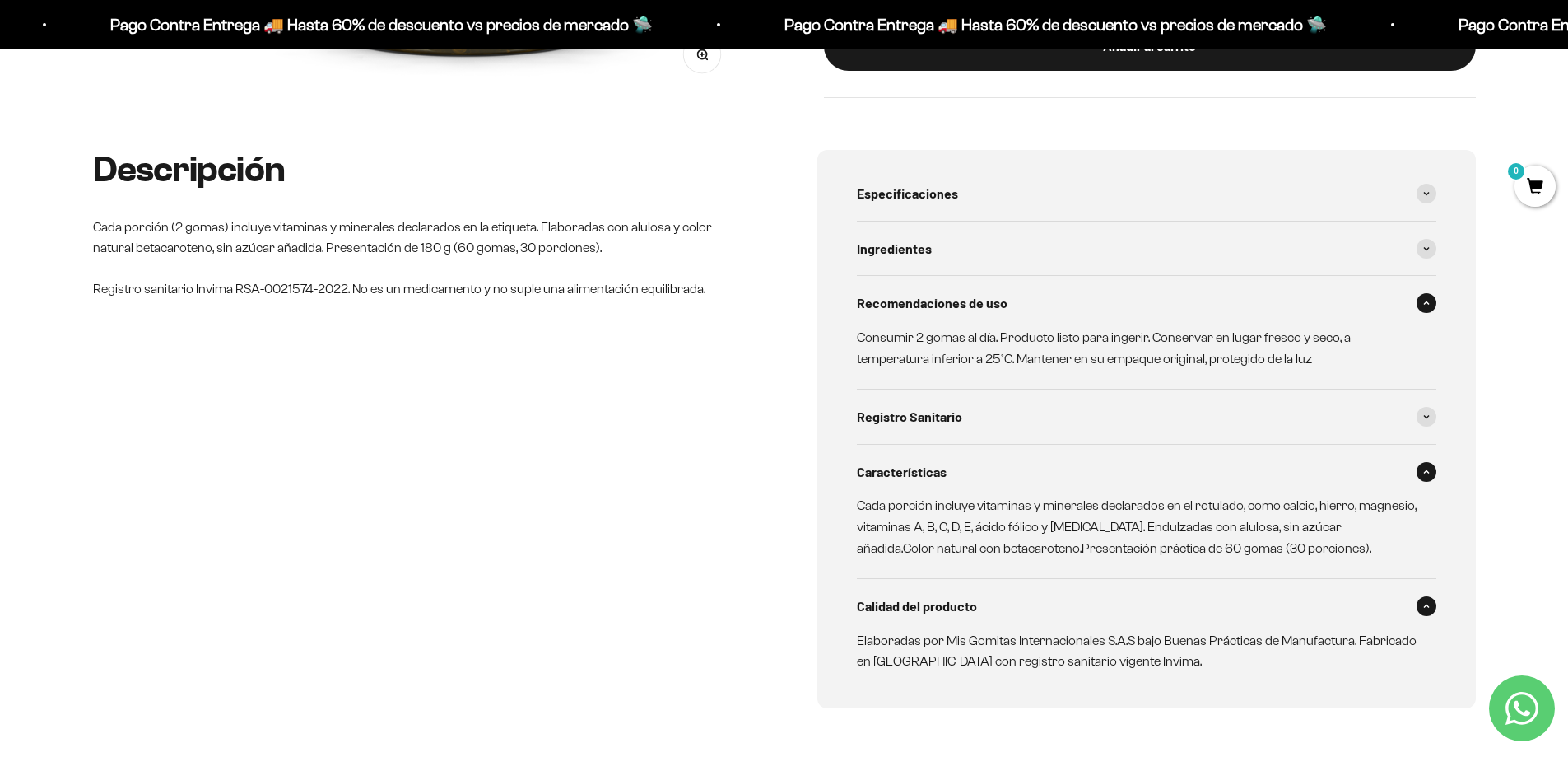
scroll to position [659, 0]
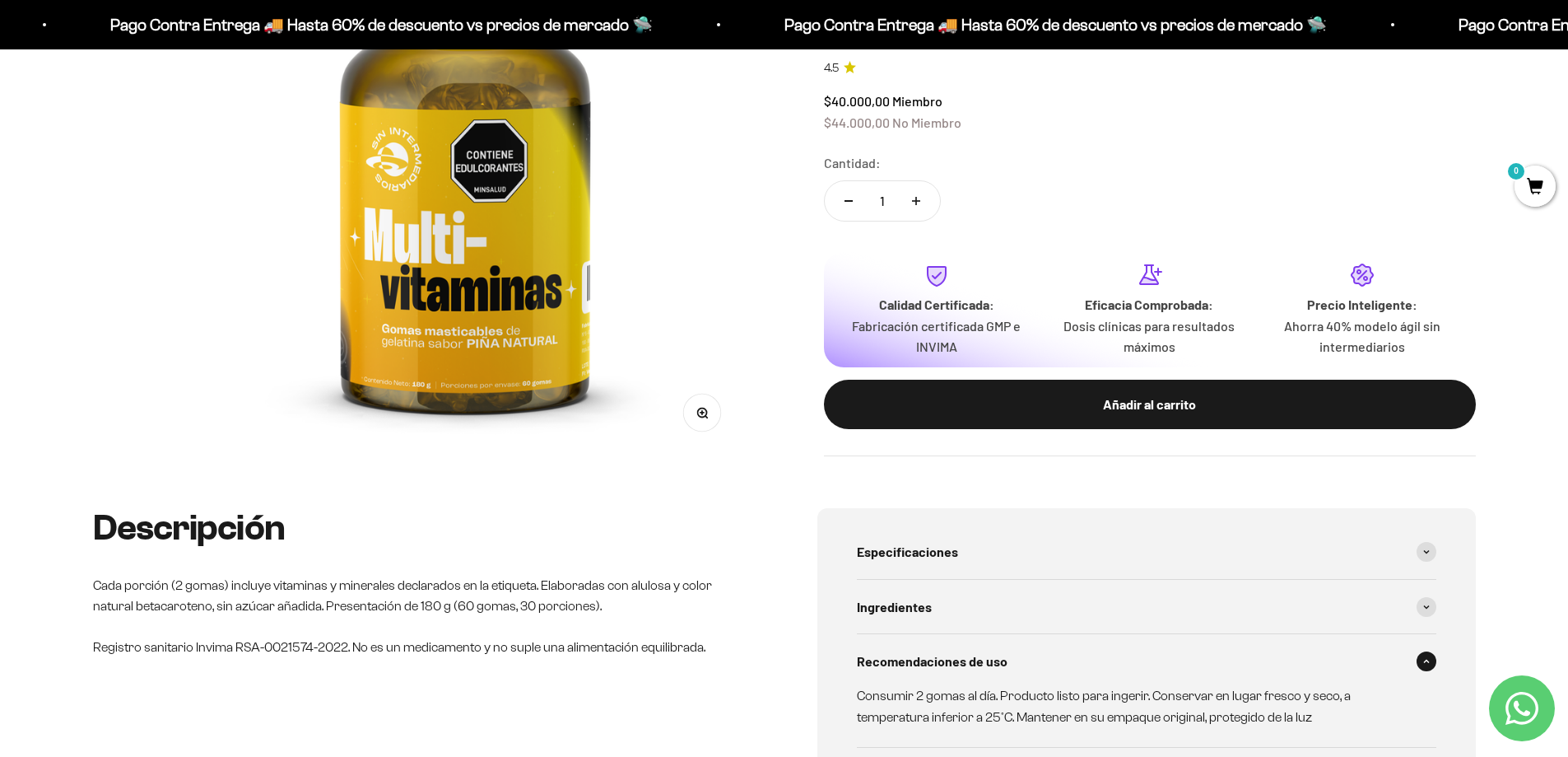
click at [386, 163] on img at bounding box center [465, 175] width 559 height 560
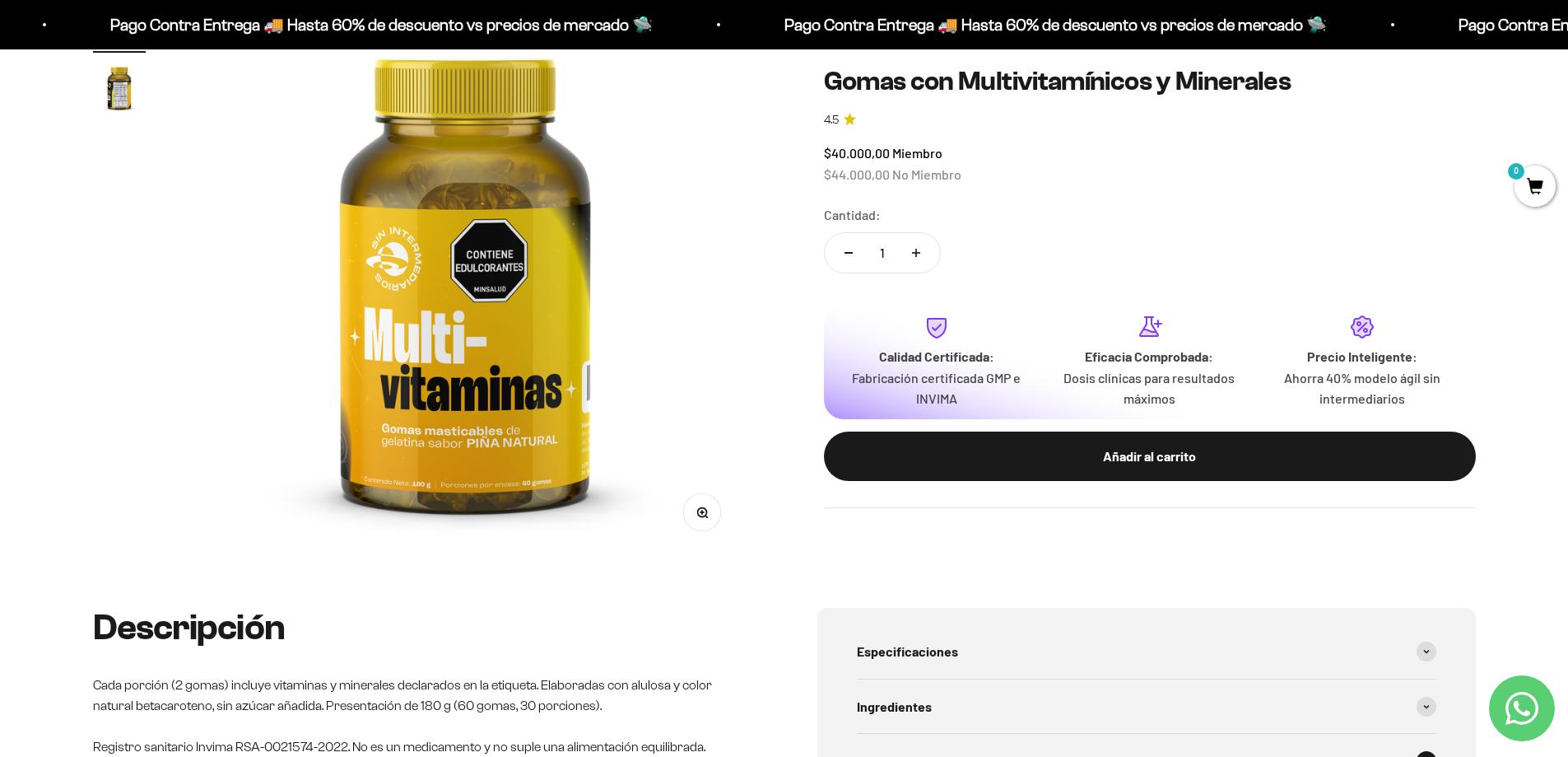
scroll to position [0, 0]
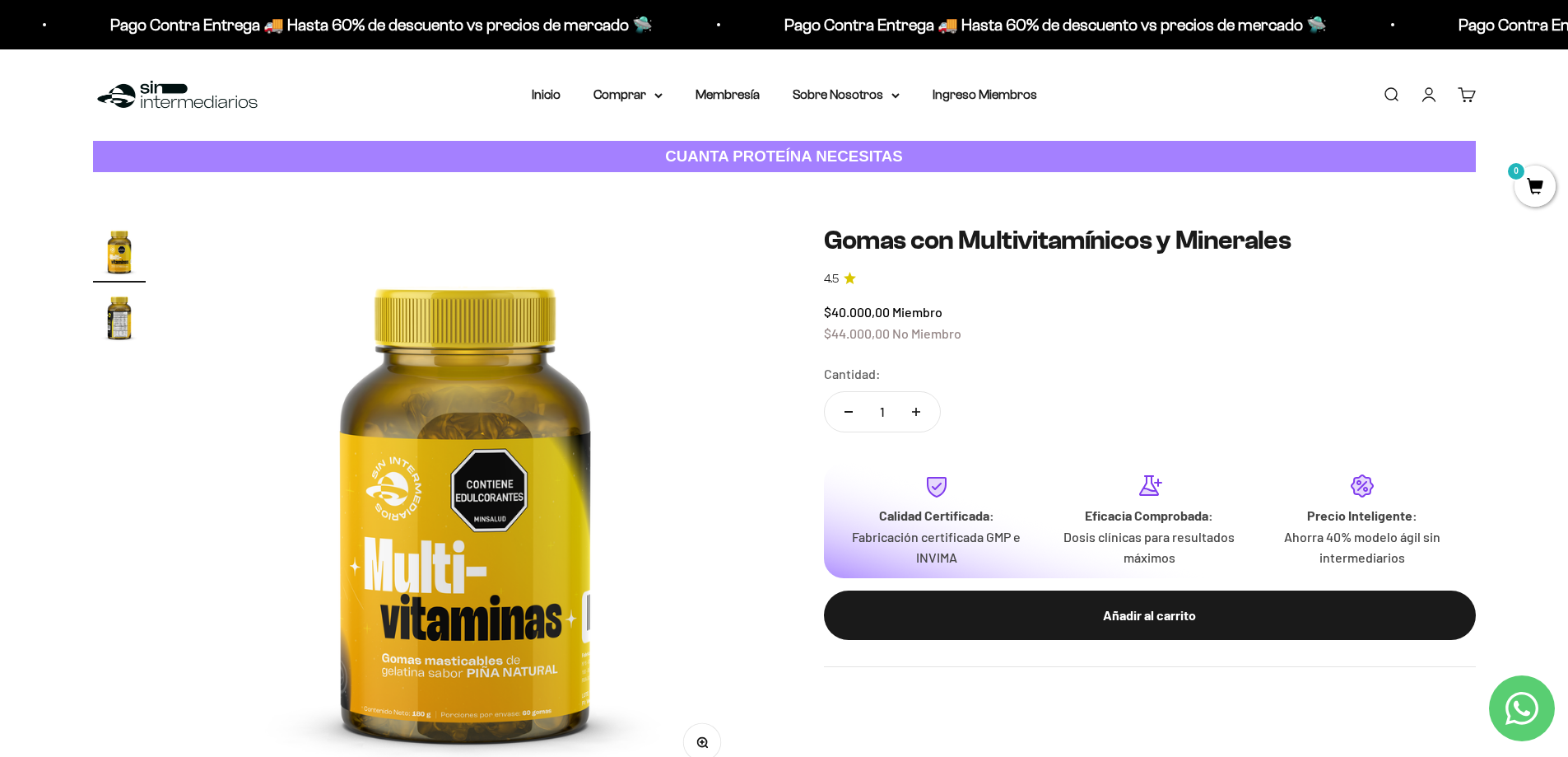
click at [444, 281] on img at bounding box center [465, 504] width 559 height 560
click at [107, 310] on img "Ir al artículo 2" at bounding box center [119, 316] width 53 height 53
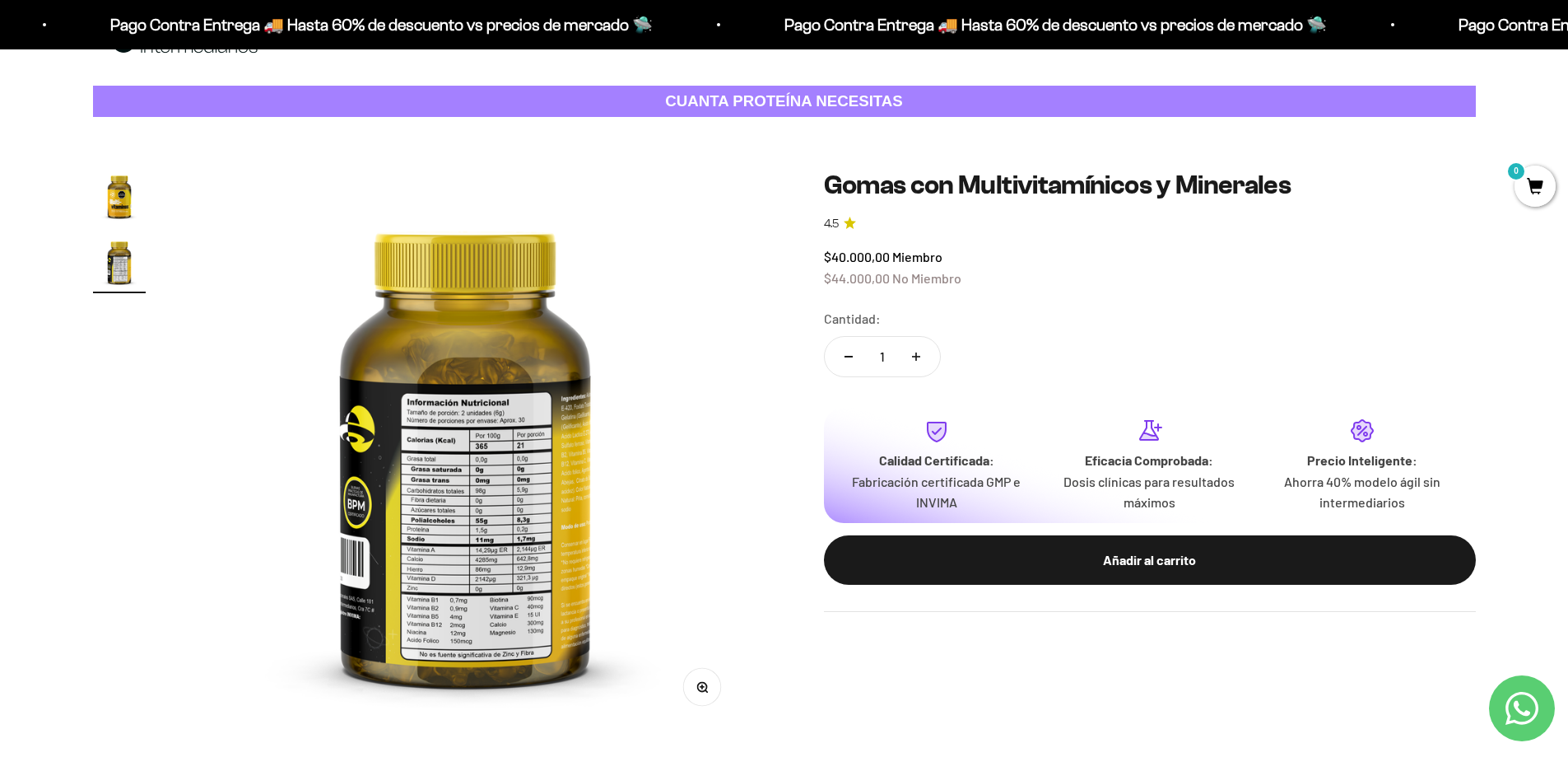
scroll to position [165, 0]
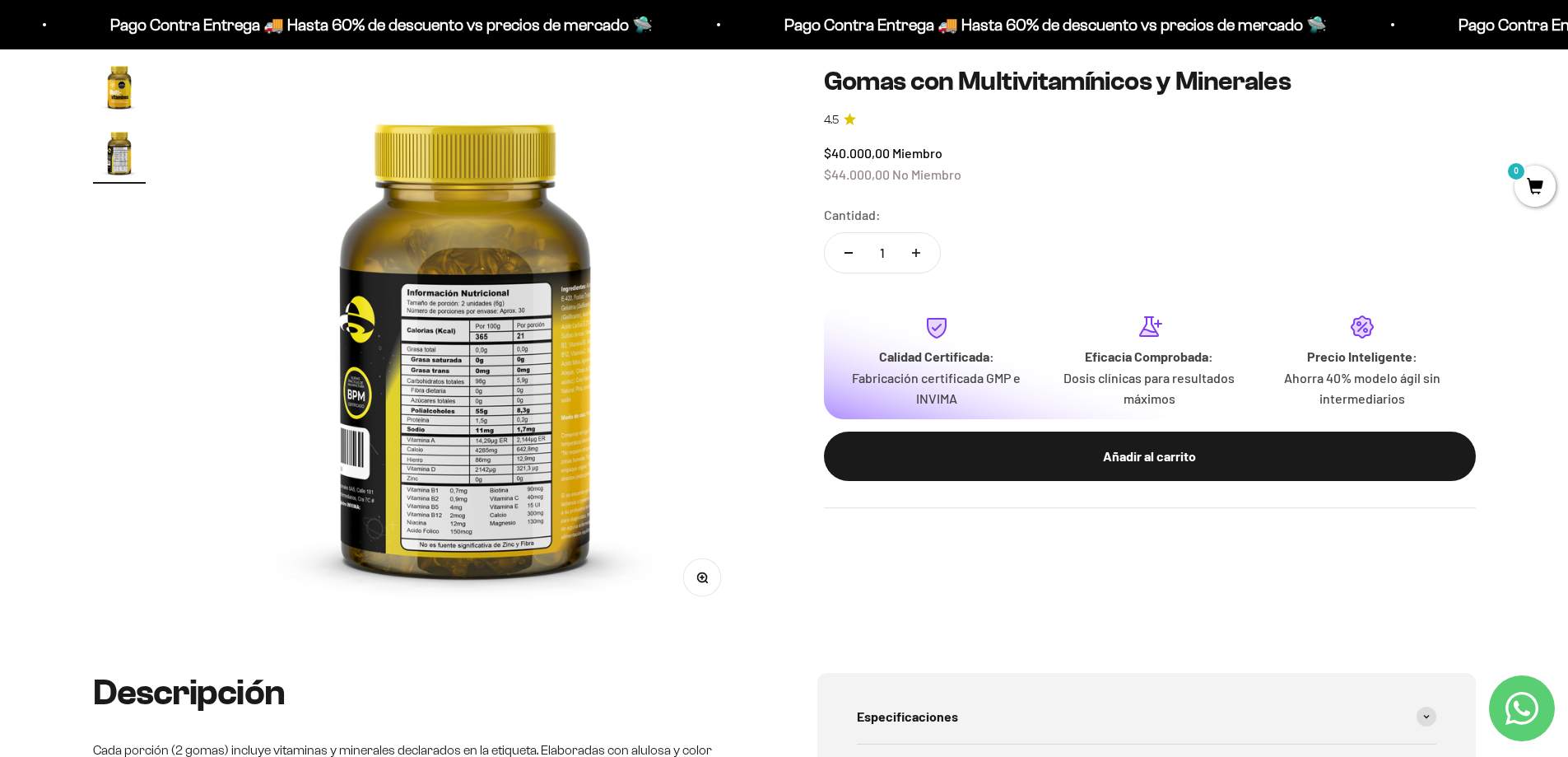
click at [706, 573] on icon "button" at bounding box center [702, 577] width 11 height 11
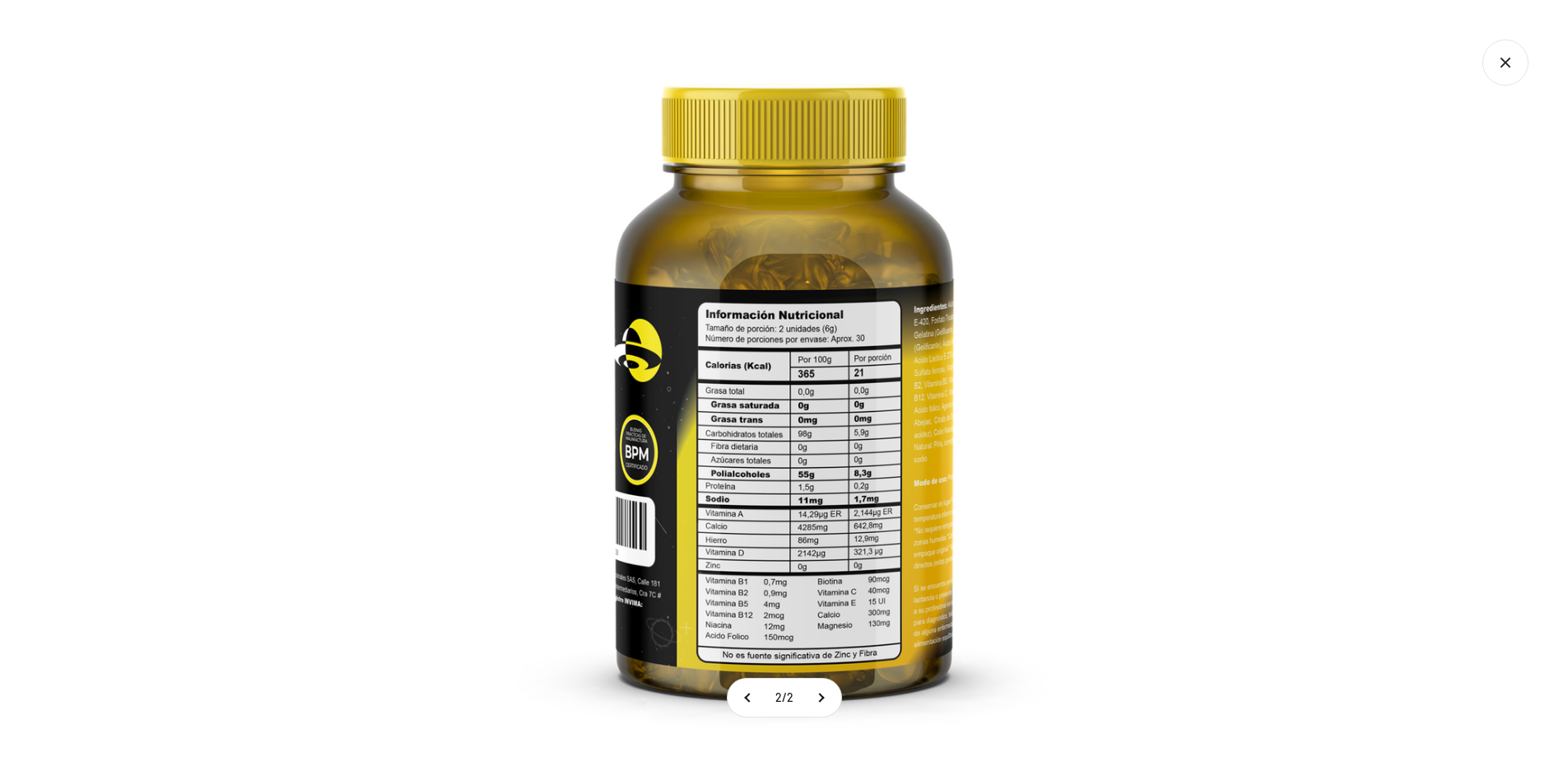
click at [1510, 60] on icon "Cerrar galería" at bounding box center [1505, 62] width 46 height 46
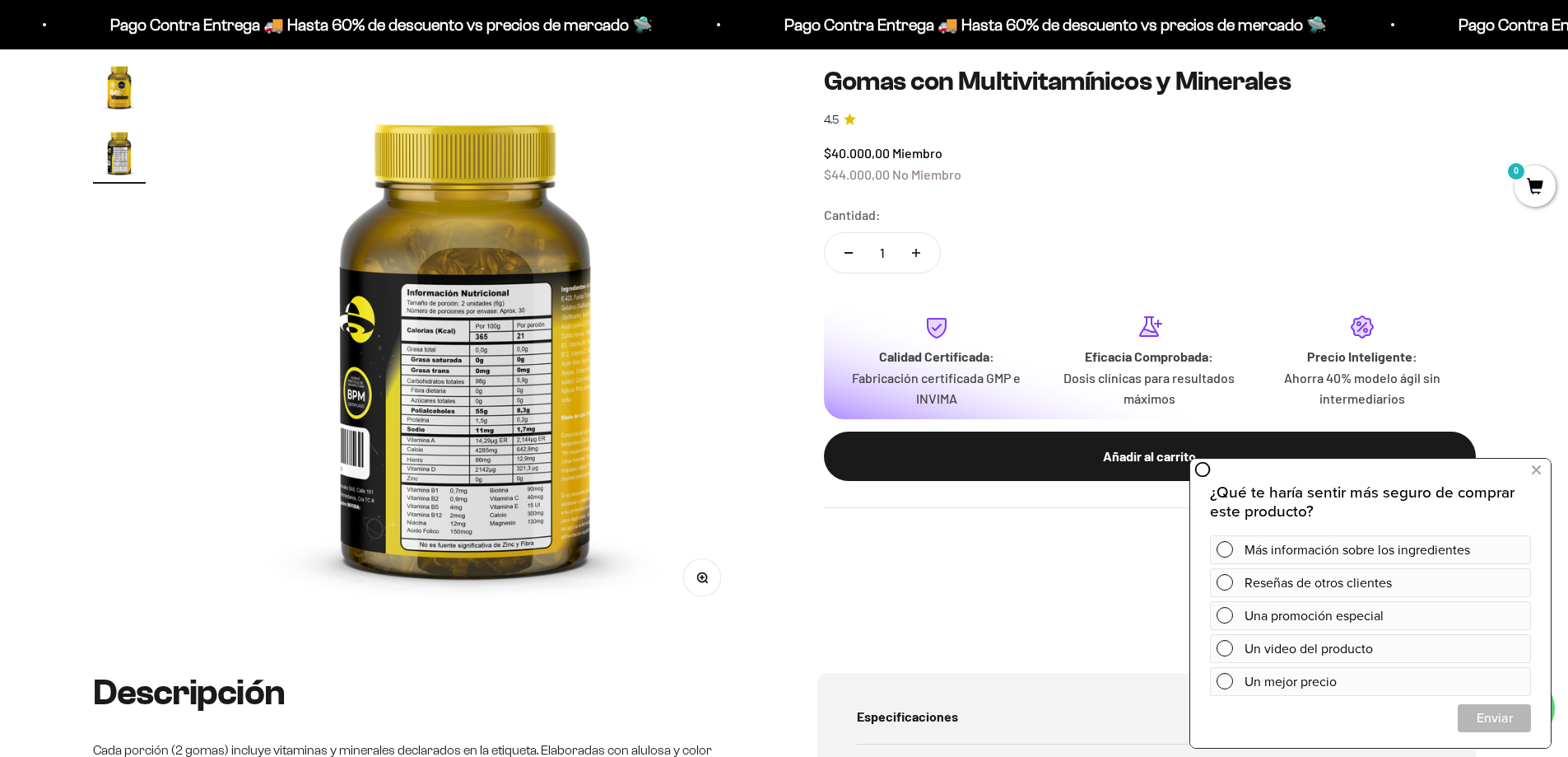
click at [481, 347] on img at bounding box center [465, 340] width 559 height 560
click at [712, 585] on button "Zoom" at bounding box center [702, 577] width 37 height 37
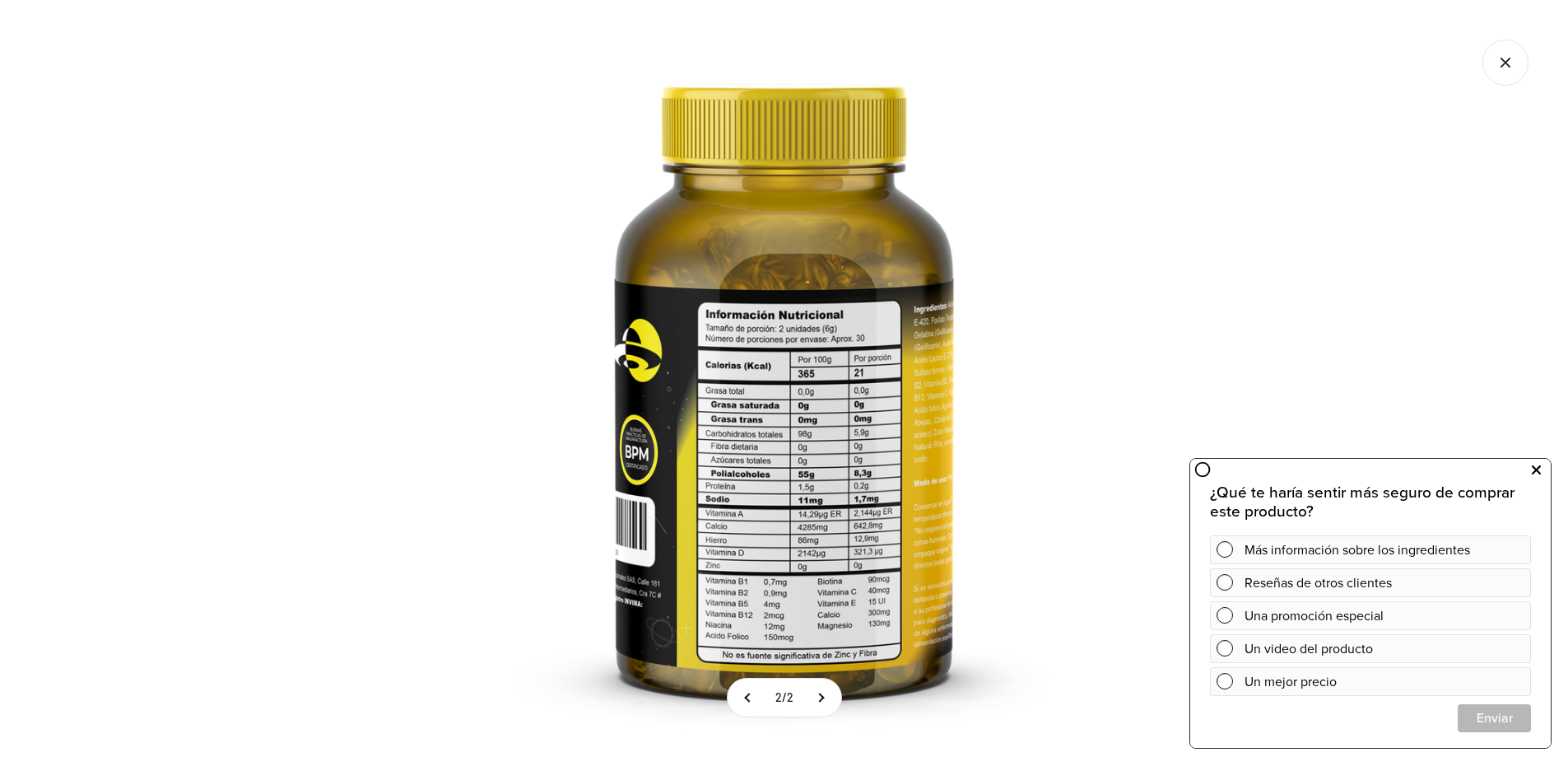
click at [1530, 471] on button at bounding box center [1536, 470] width 29 height 27
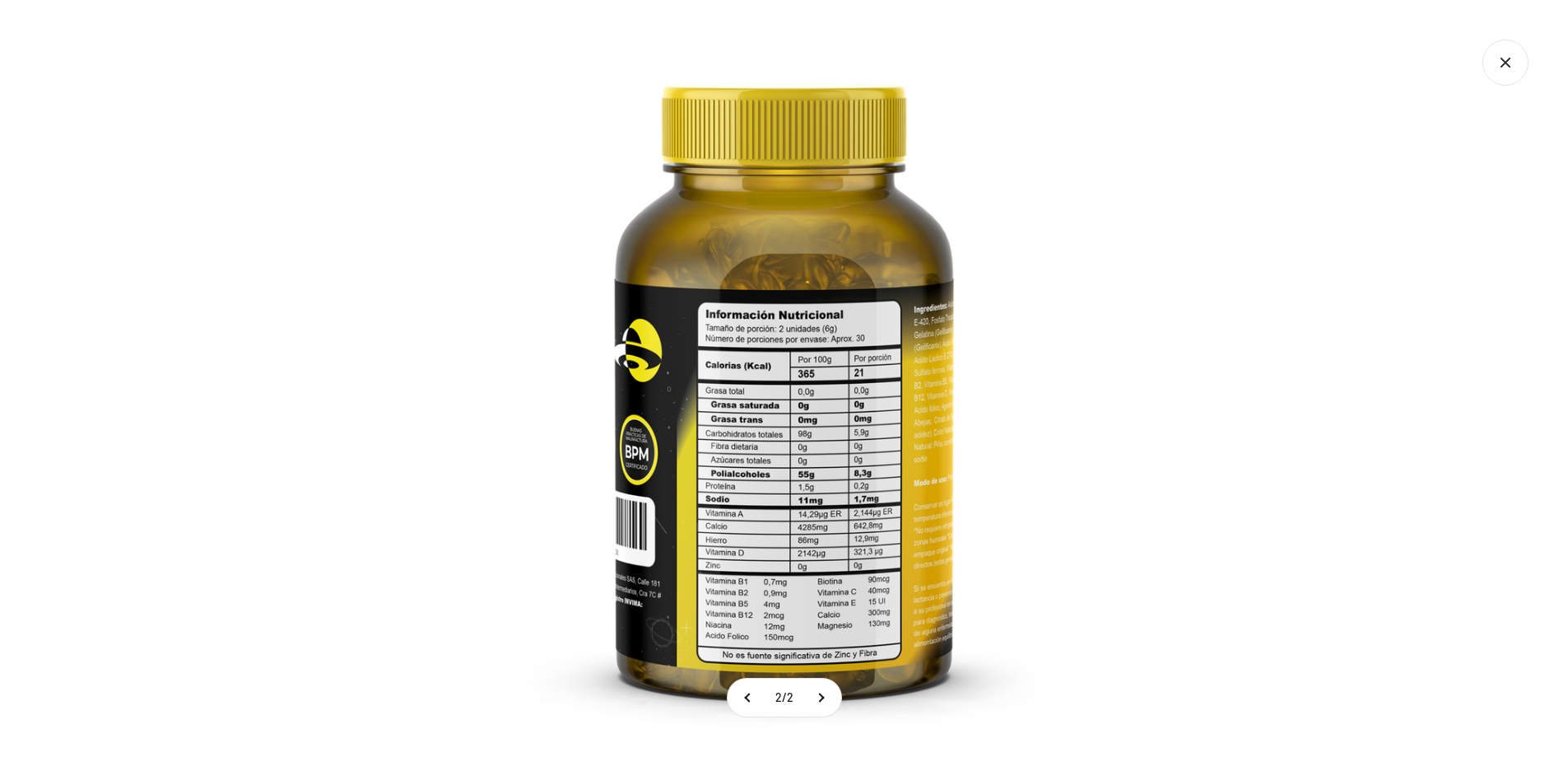
click at [1327, 154] on div at bounding box center [784, 378] width 1568 height 757
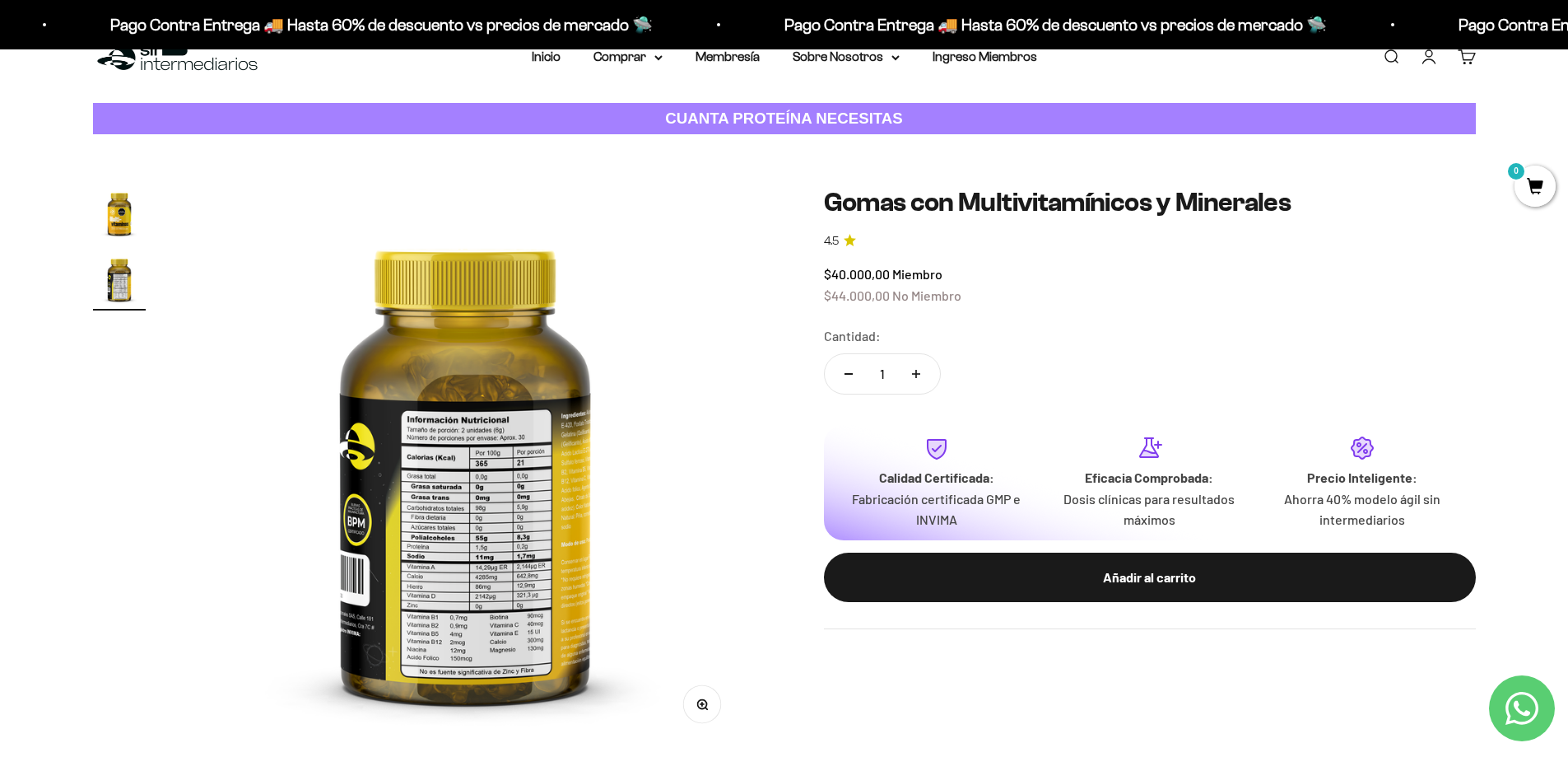
scroll to position [0, 0]
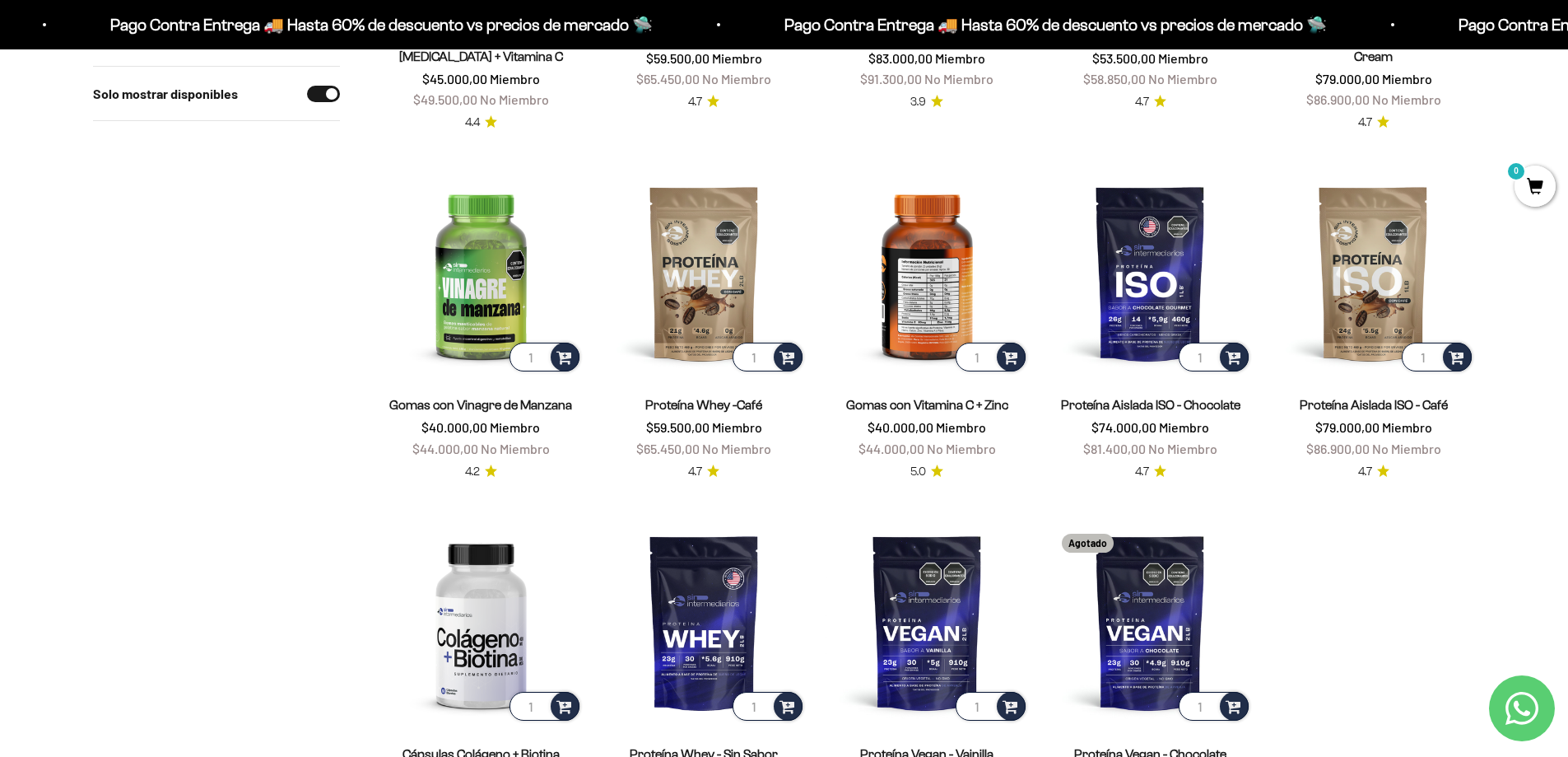
scroll to position [988, 0]
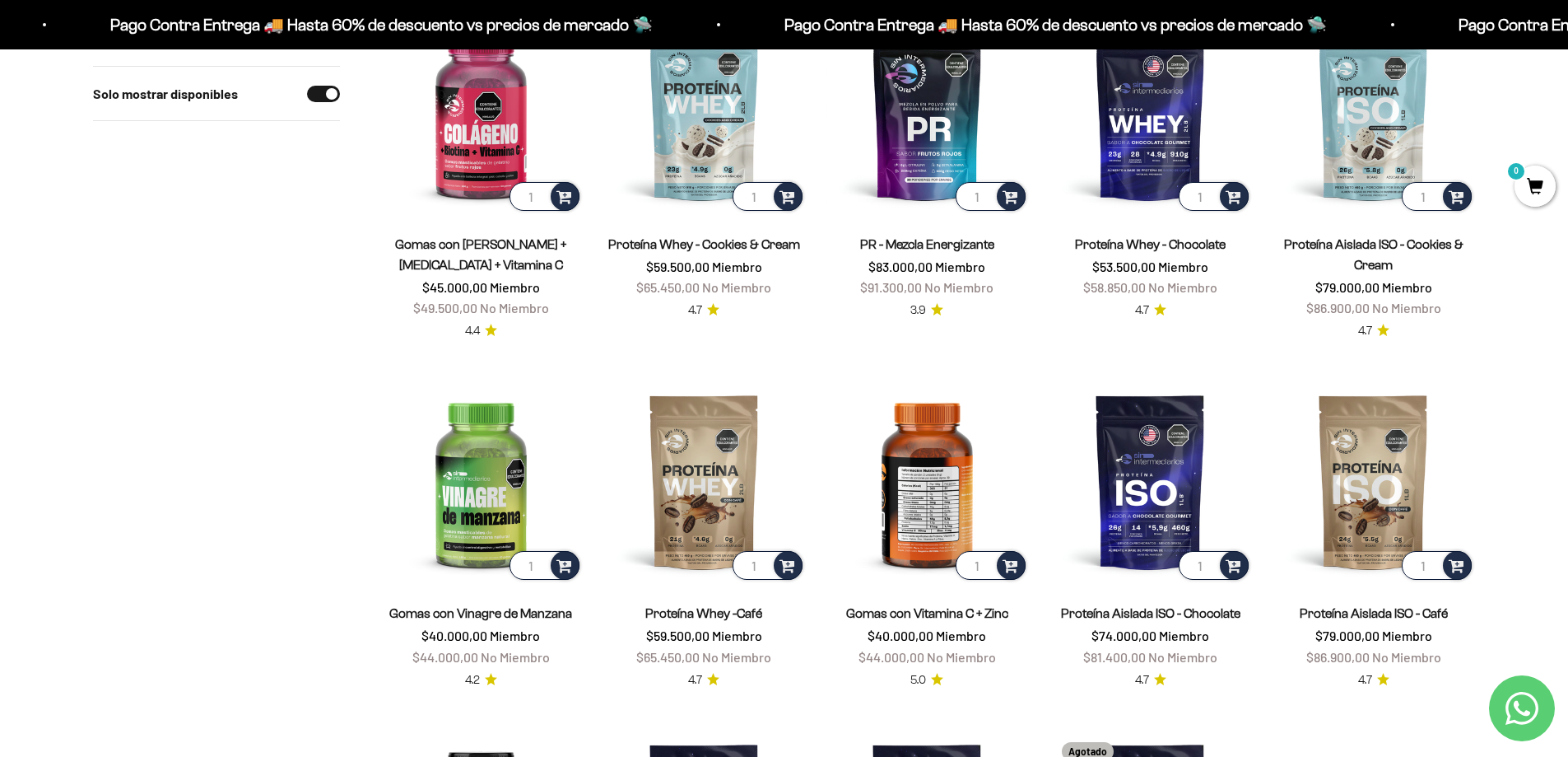
click at [932, 478] on img at bounding box center [928, 481] width 203 height 203
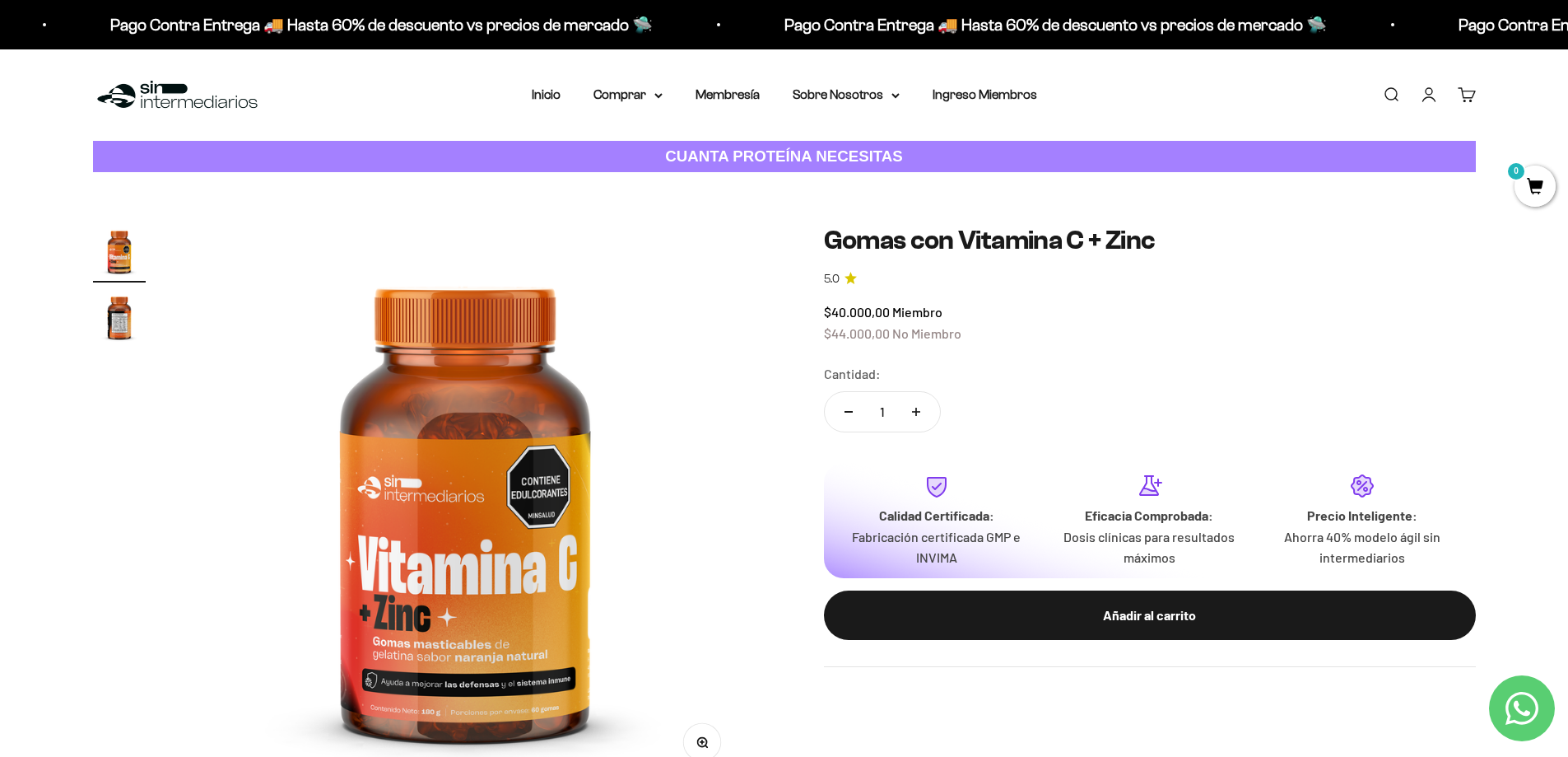
scroll to position [494, 0]
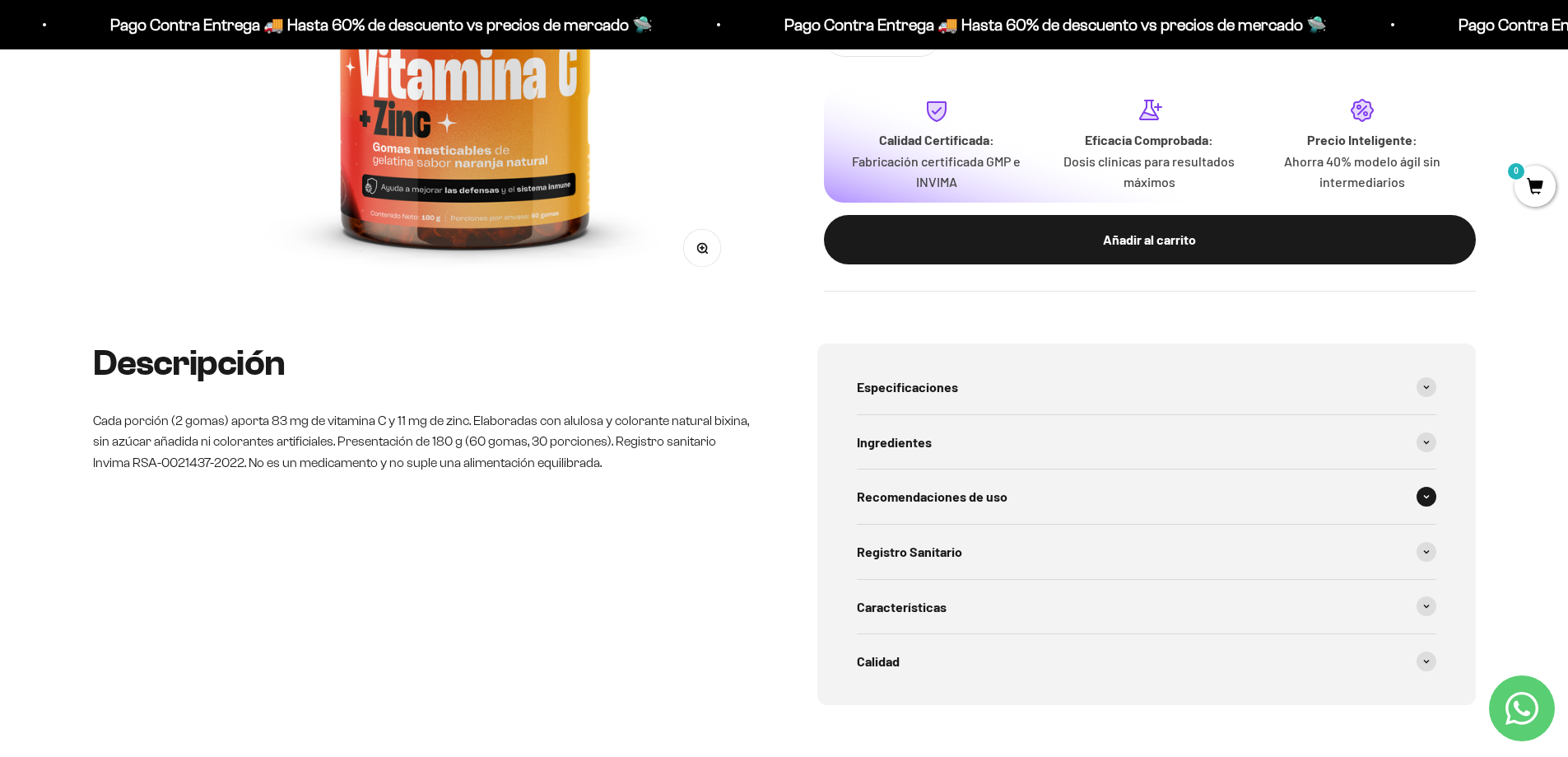
click at [989, 499] on span "Recomendaciones de uso" at bounding box center [932, 496] width 151 height 22
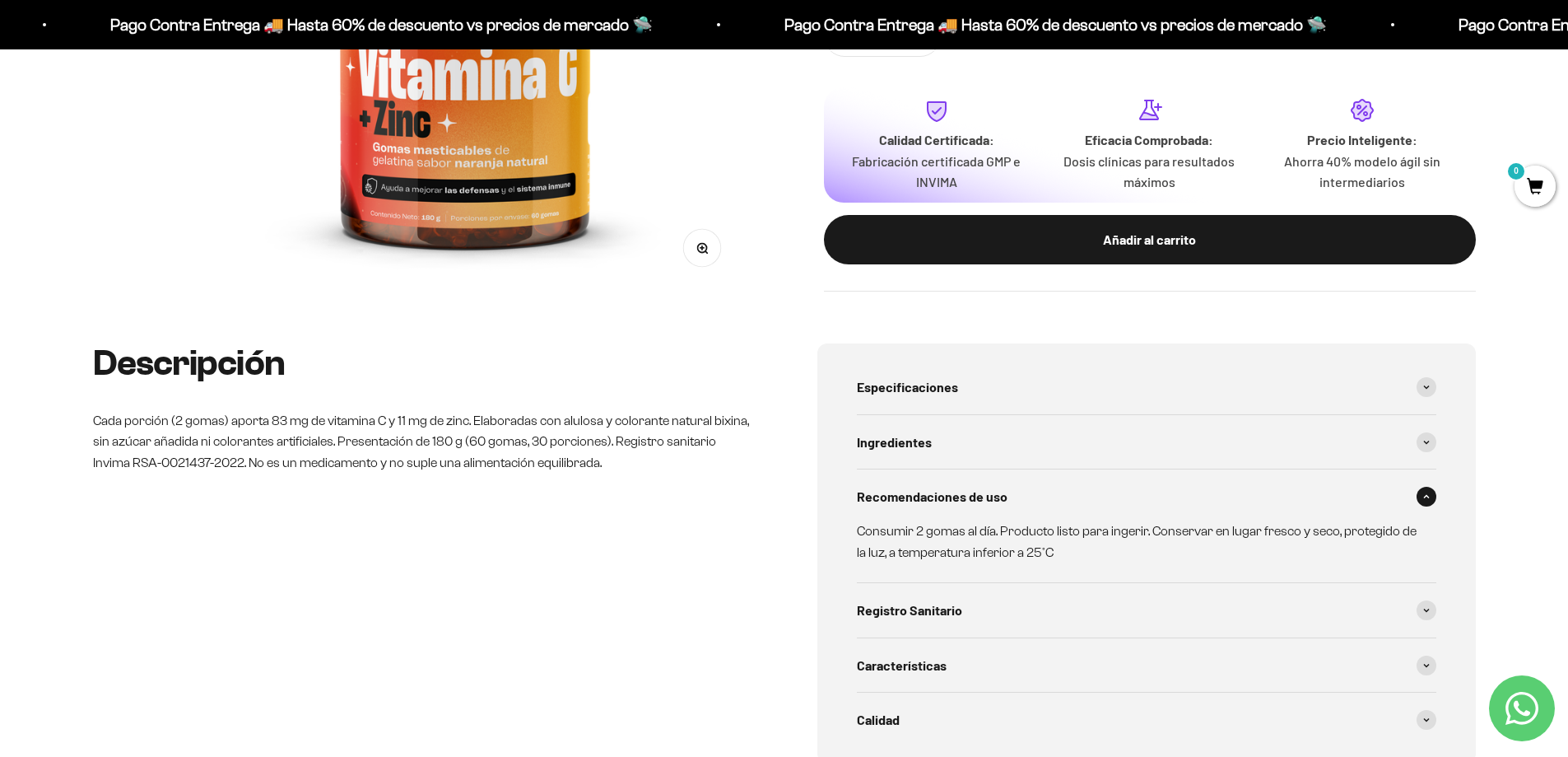
click at [989, 499] on span "Recomendaciones de uso" at bounding box center [932, 496] width 151 height 22
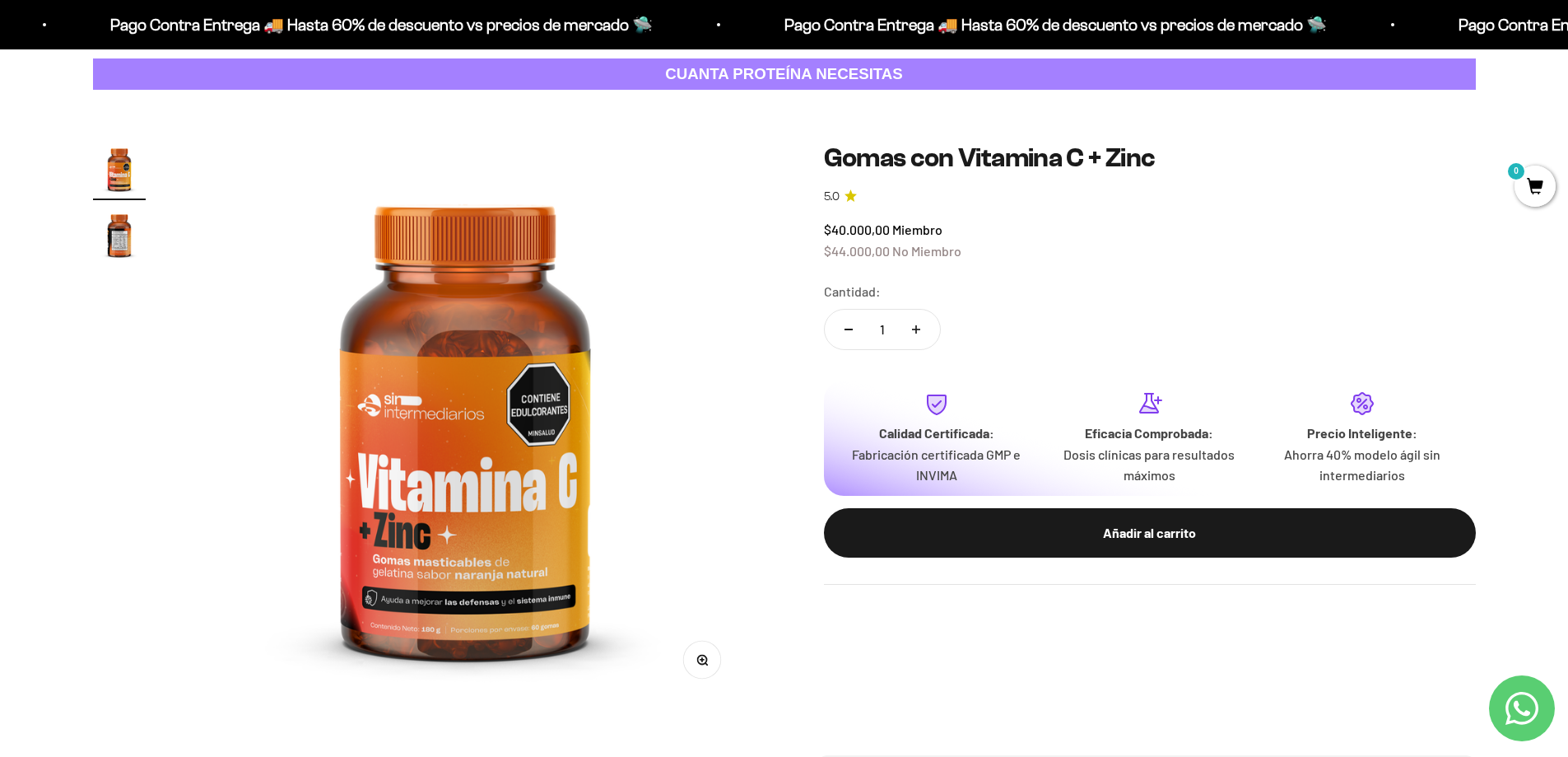
scroll to position [0, 0]
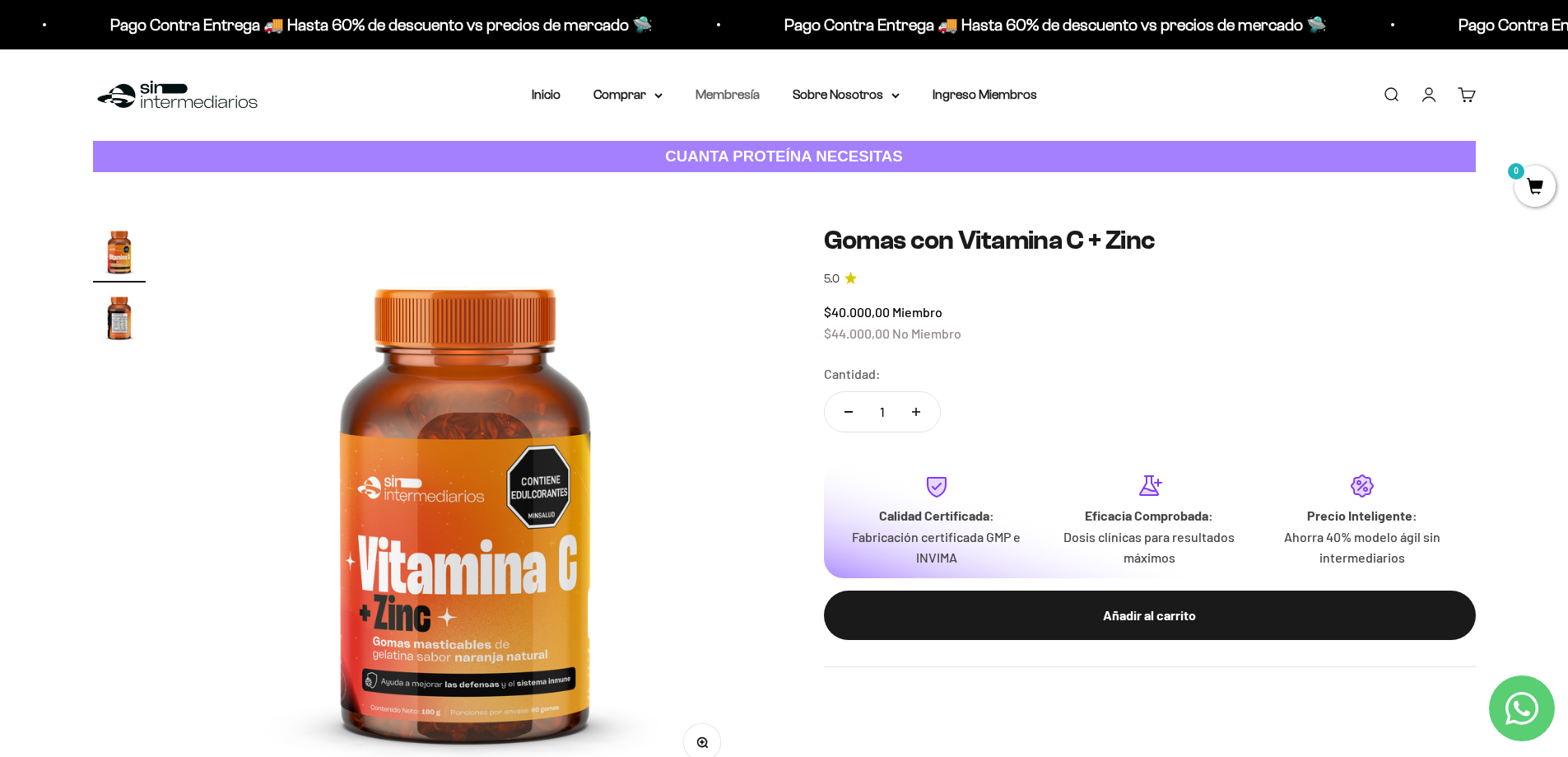
click at [753, 93] on link "Membresía" at bounding box center [728, 94] width 64 height 14
